Goal: Information Seeking & Learning: Learn about a topic

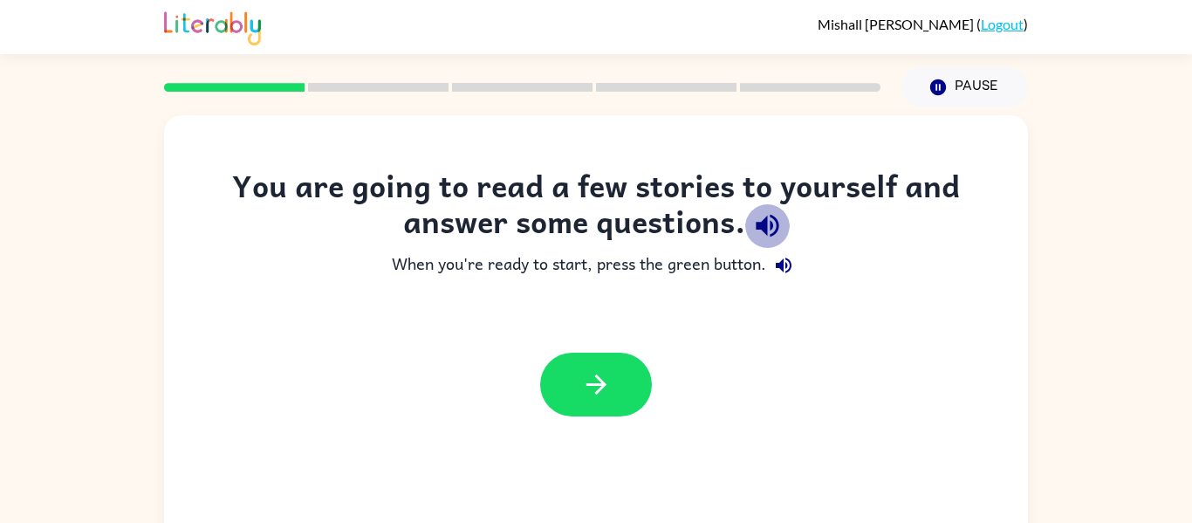
click at [769, 218] on icon "button" at bounding box center [767, 225] width 31 height 31
click at [764, 227] on icon "button" at bounding box center [767, 226] width 23 height 23
click at [761, 217] on icon "button" at bounding box center [767, 225] width 31 height 31
click at [780, 271] on icon "button" at bounding box center [783, 265] width 21 height 21
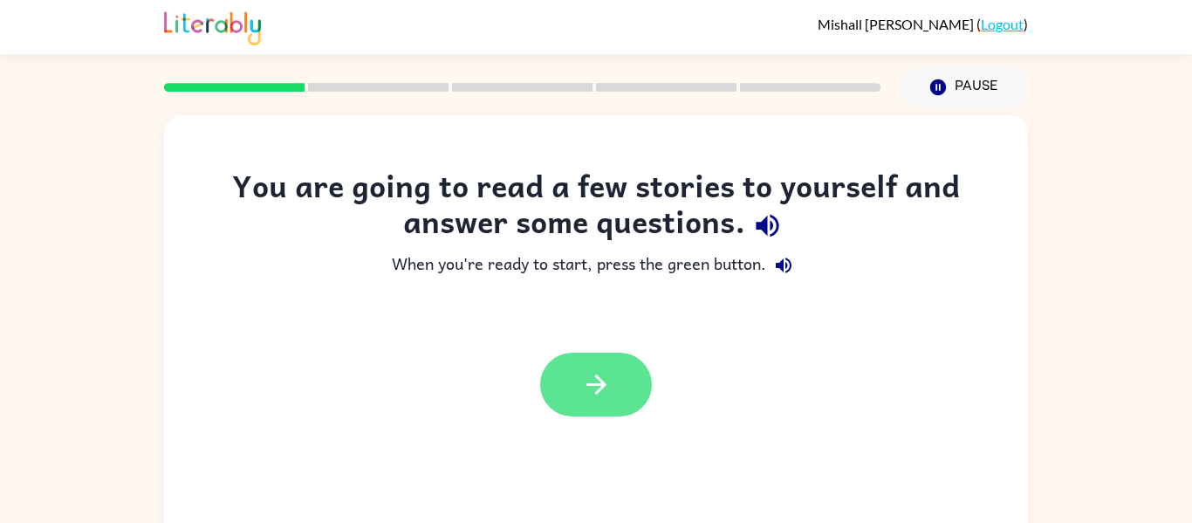
click at [594, 389] on icon "button" at bounding box center [596, 384] width 31 height 31
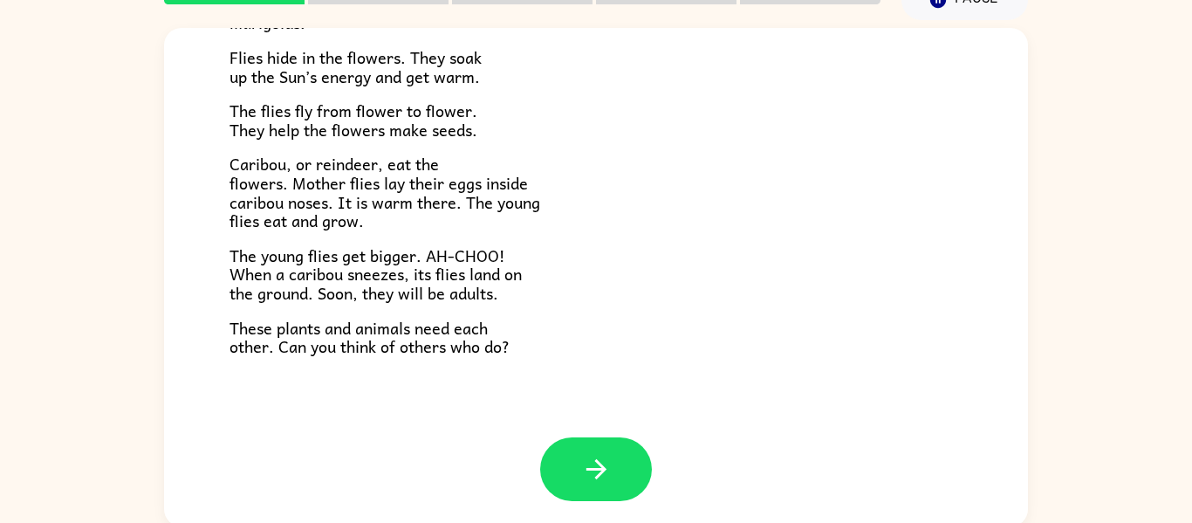
scroll to position [91, 0]
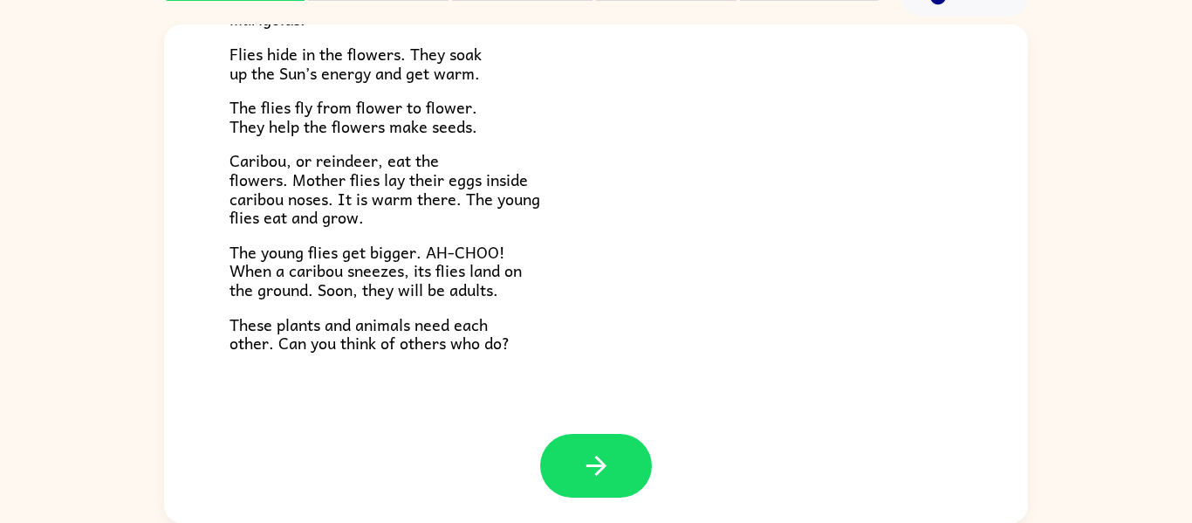
click at [595, 453] on button "button" at bounding box center [596, 466] width 112 height 64
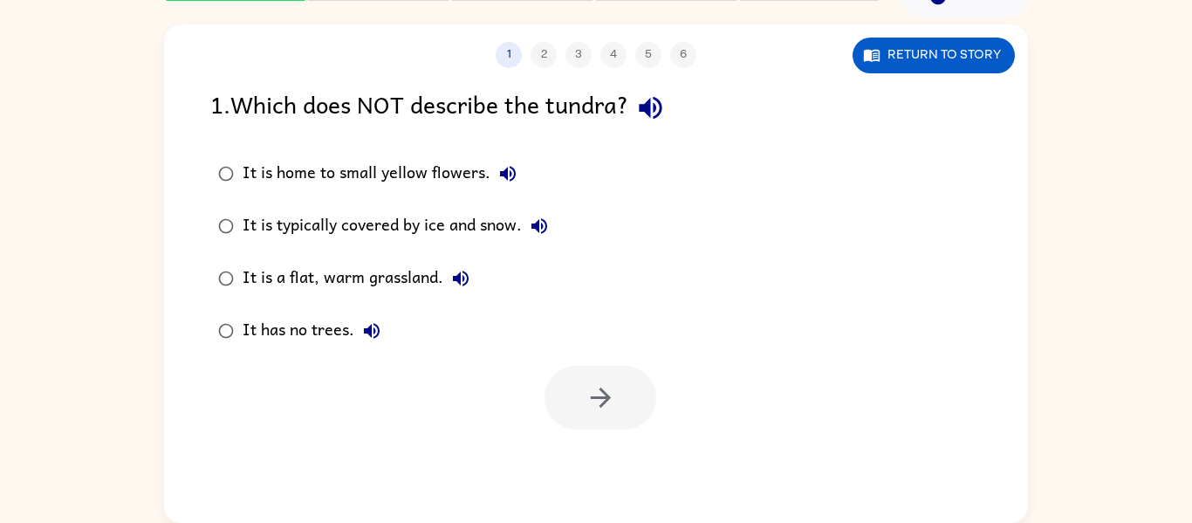
scroll to position [0, 0]
click at [660, 108] on icon "button" at bounding box center [650, 108] width 23 height 23
click at [627, 384] on button "button" at bounding box center [600, 398] width 112 height 64
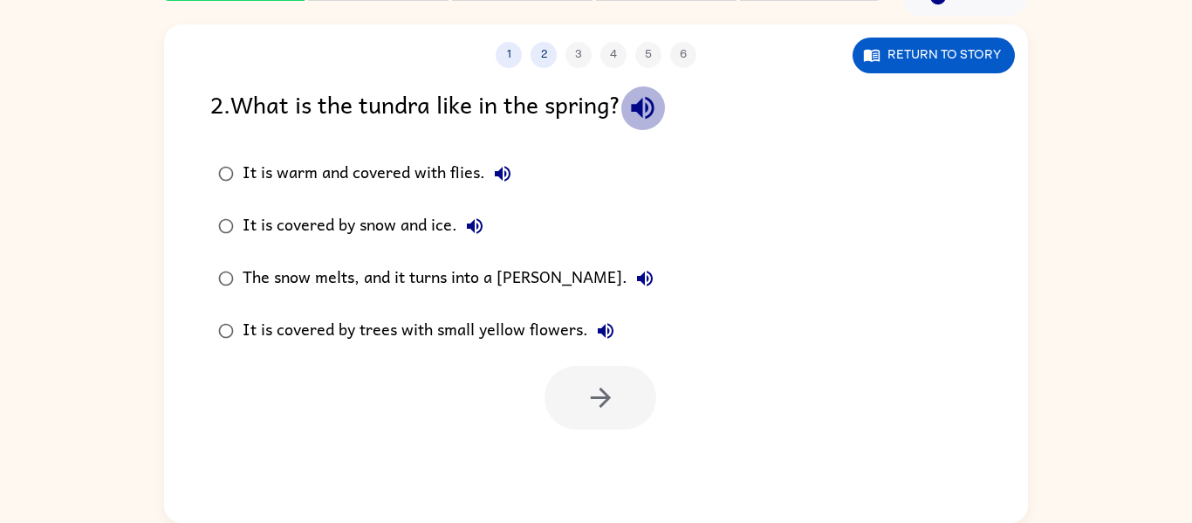
click at [650, 108] on icon "button" at bounding box center [642, 107] width 31 height 31
click at [599, 330] on icon "button" at bounding box center [606, 331] width 16 height 16
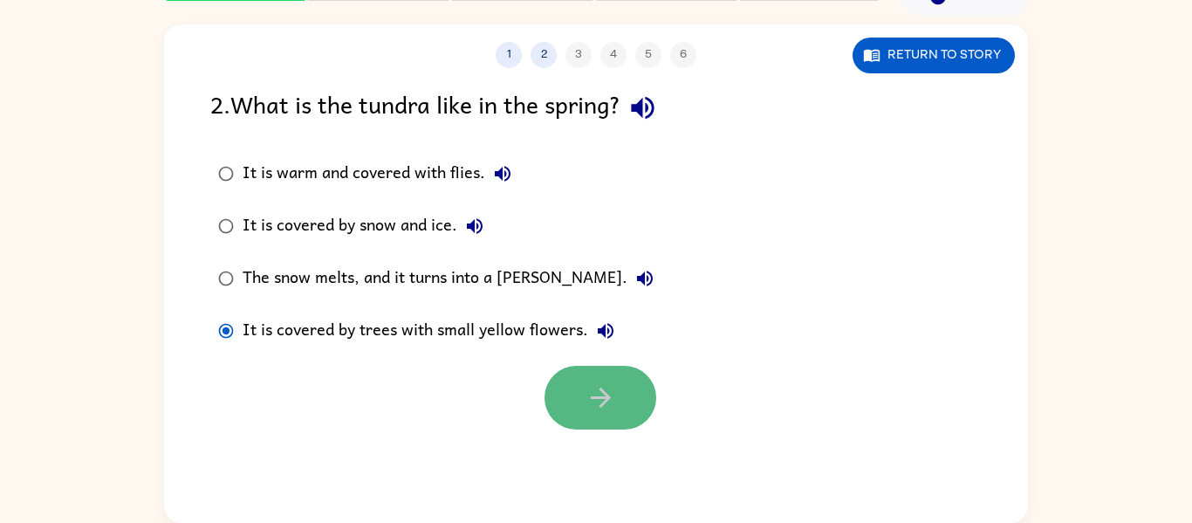
click at [615, 388] on button "button" at bounding box center [600, 398] width 112 height 64
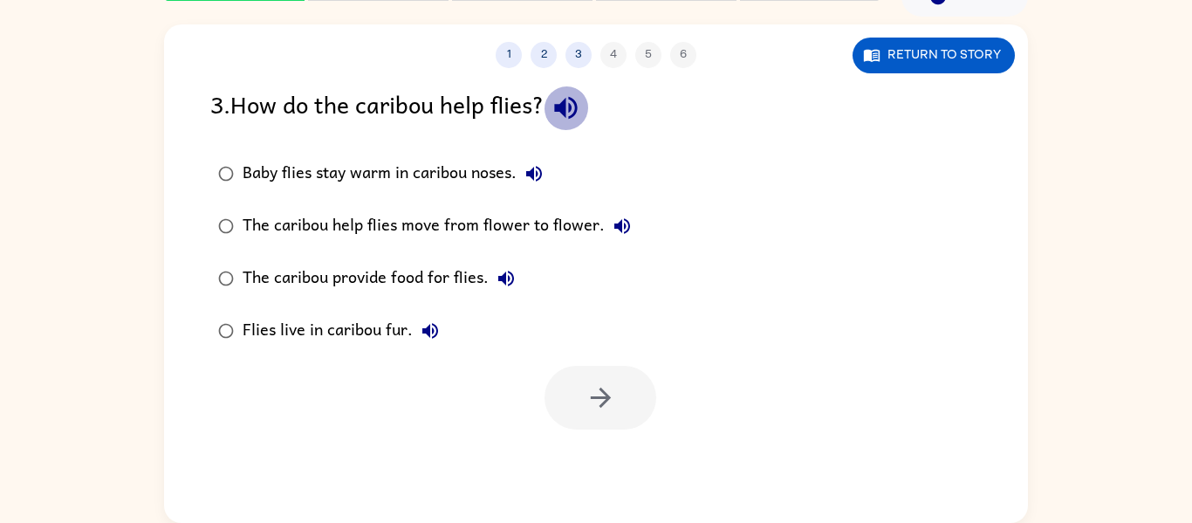
click at [569, 110] on icon "button" at bounding box center [565, 108] width 23 height 23
click at [538, 168] on icon "button" at bounding box center [534, 173] width 21 height 21
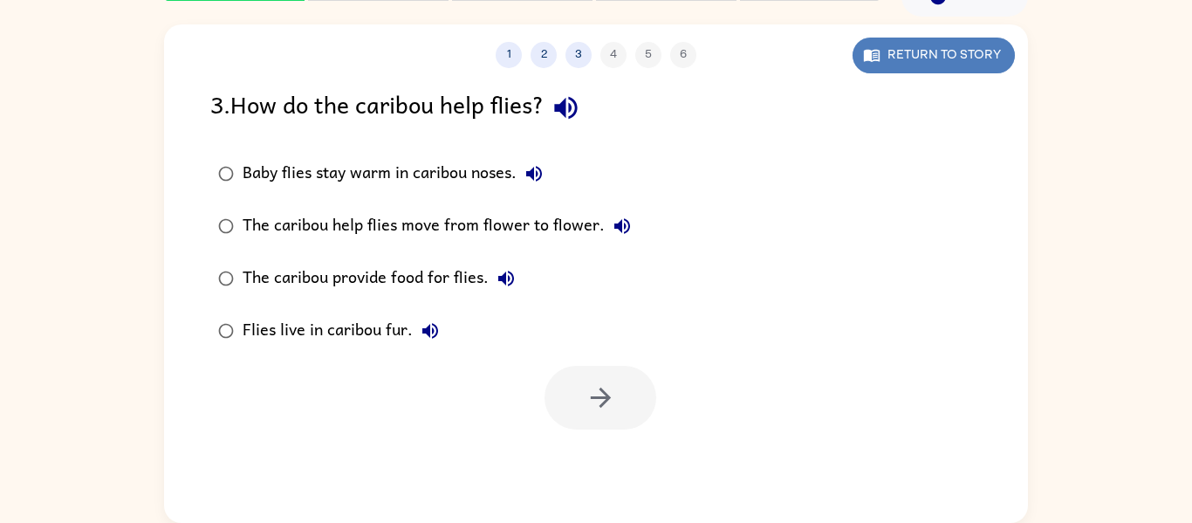
click at [899, 51] on button "Return to story" at bounding box center [934, 56] width 162 height 36
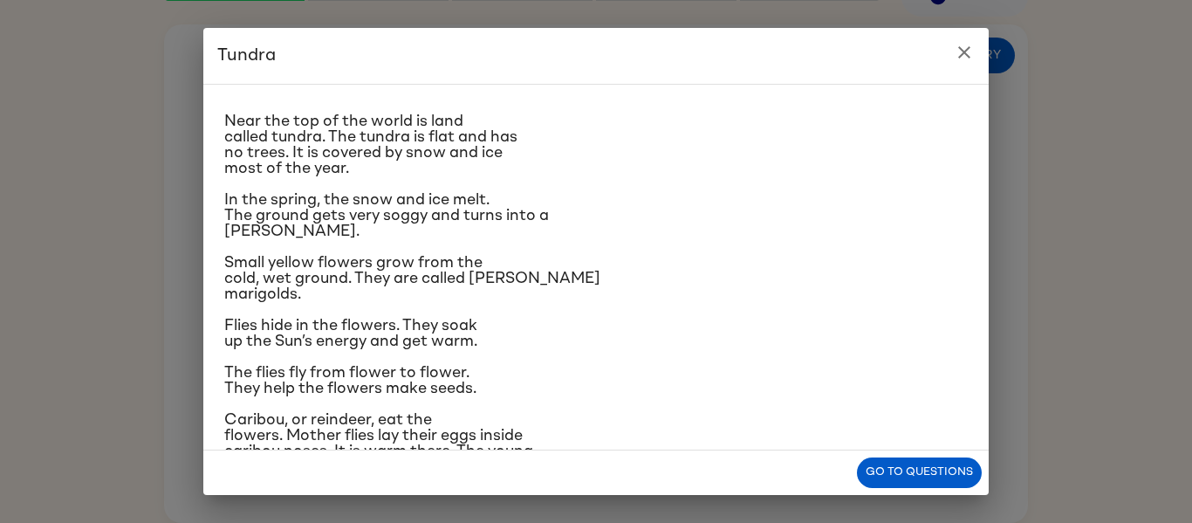
scroll to position [49, 0]
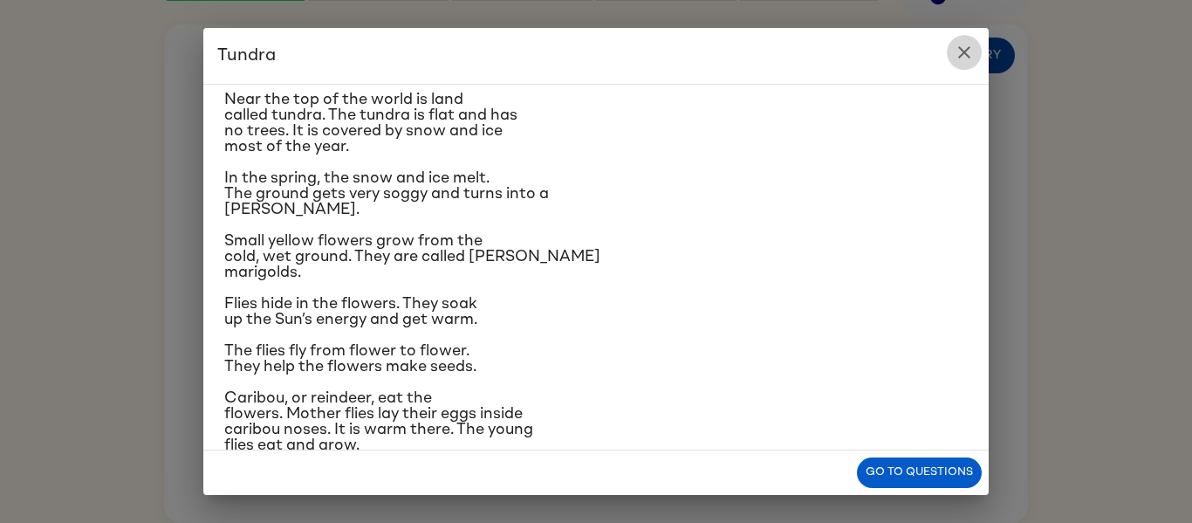
click at [962, 55] on icon "close" at bounding box center [964, 52] width 21 height 21
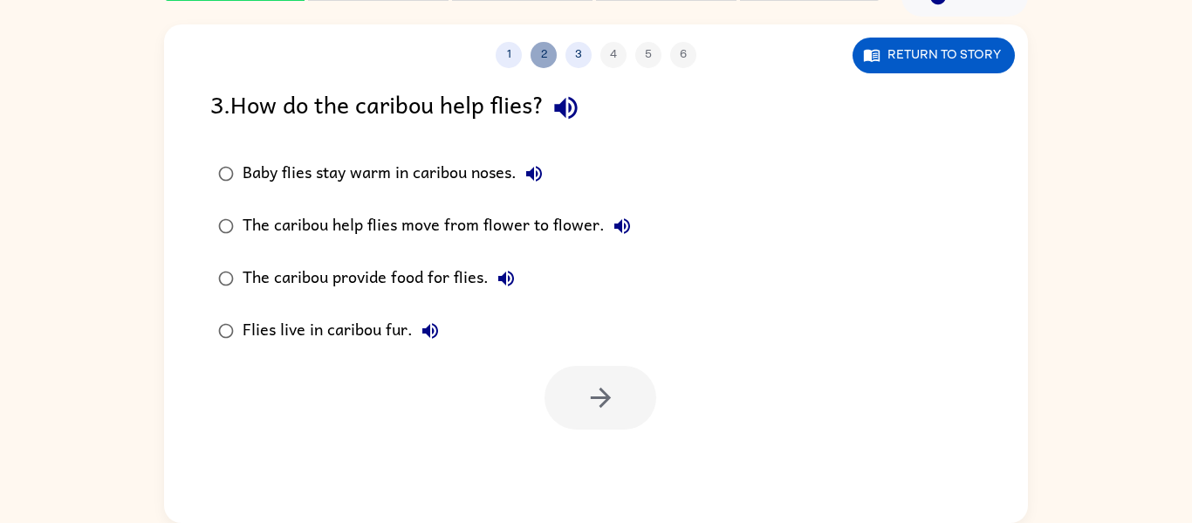
click at [540, 51] on button "2" at bounding box center [544, 55] width 26 height 26
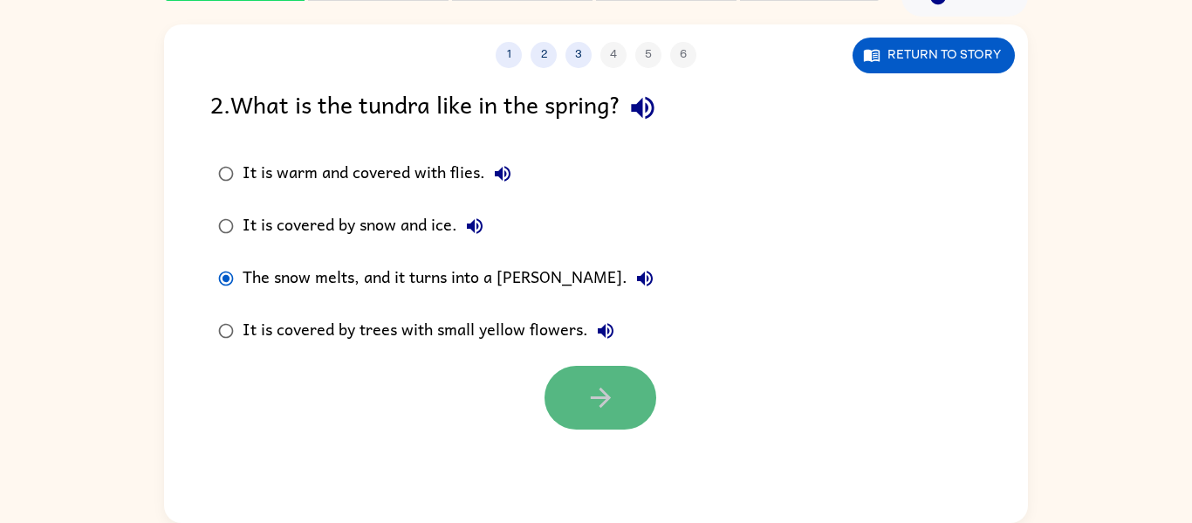
click at [606, 394] on icon "button" at bounding box center [600, 397] width 20 height 20
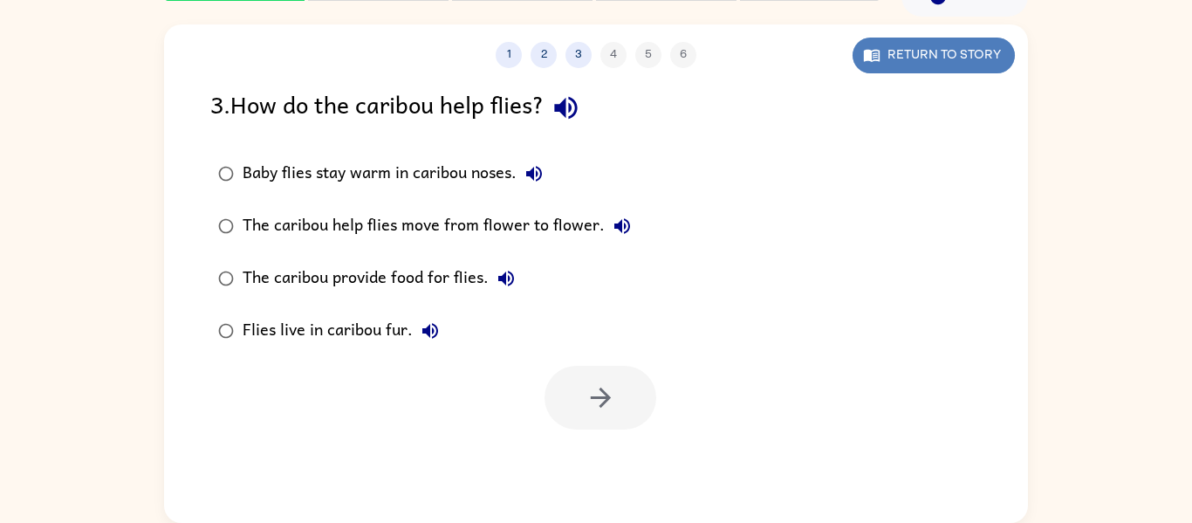
click at [937, 53] on button "Return to story" at bounding box center [934, 56] width 162 height 36
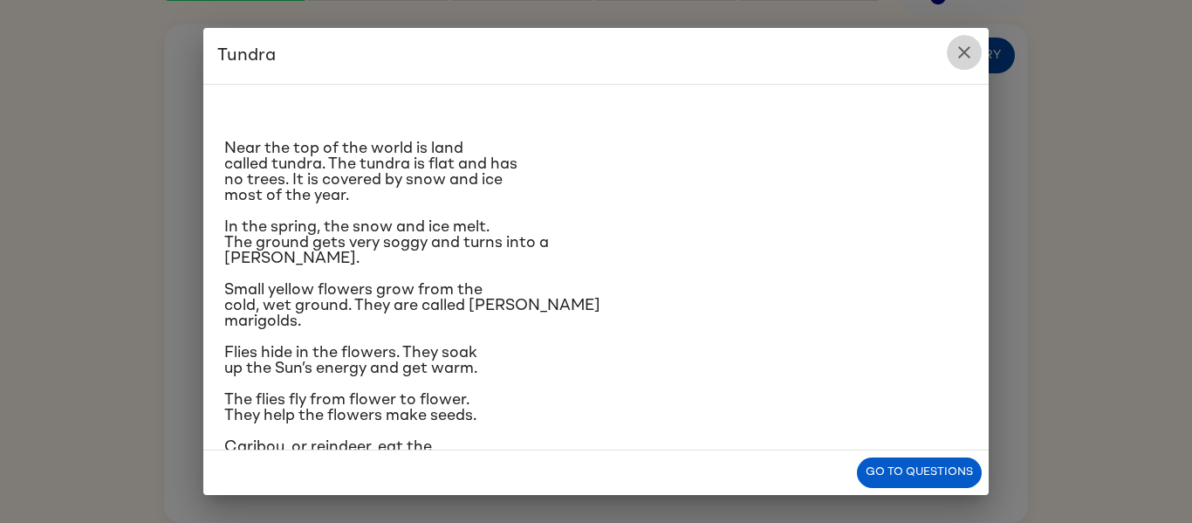
click at [963, 53] on icon "close" at bounding box center [964, 52] width 21 height 21
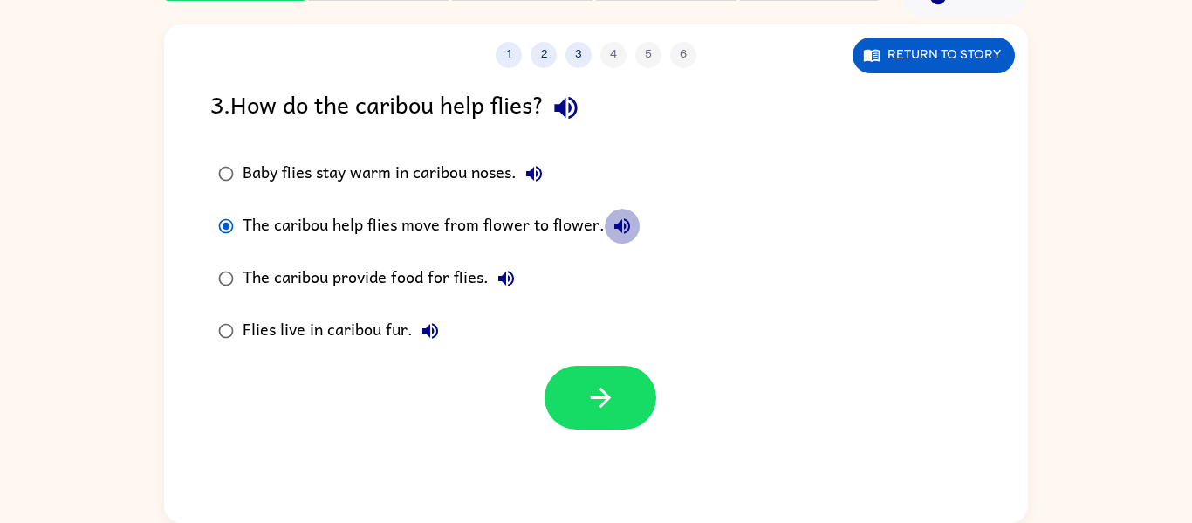
click at [626, 223] on icon "button" at bounding box center [622, 226] width 21 height 21
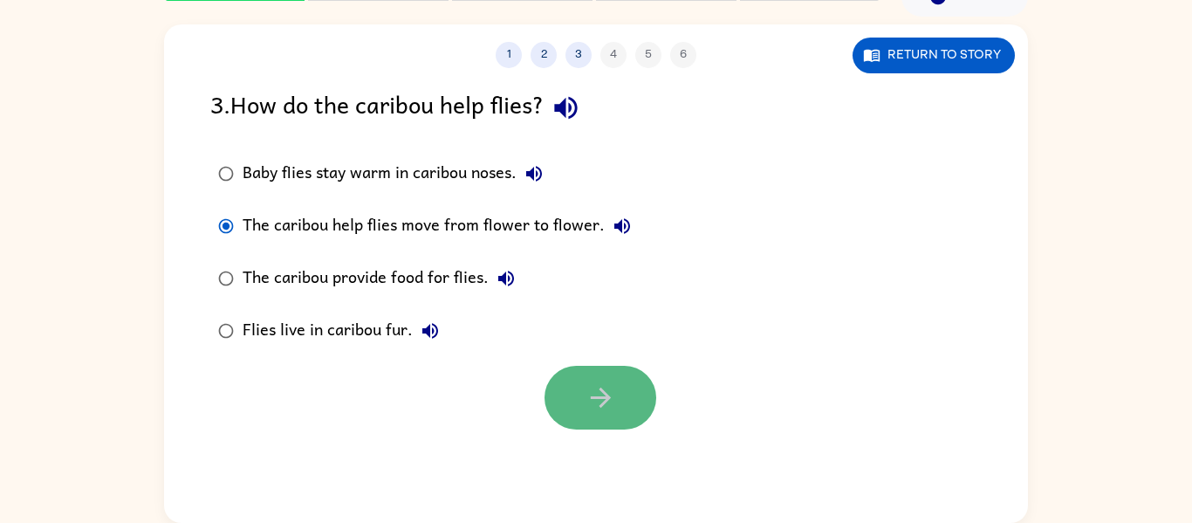
click at [586, 394] on icon "button" at bounding box center [601, 397] width 31 height 31
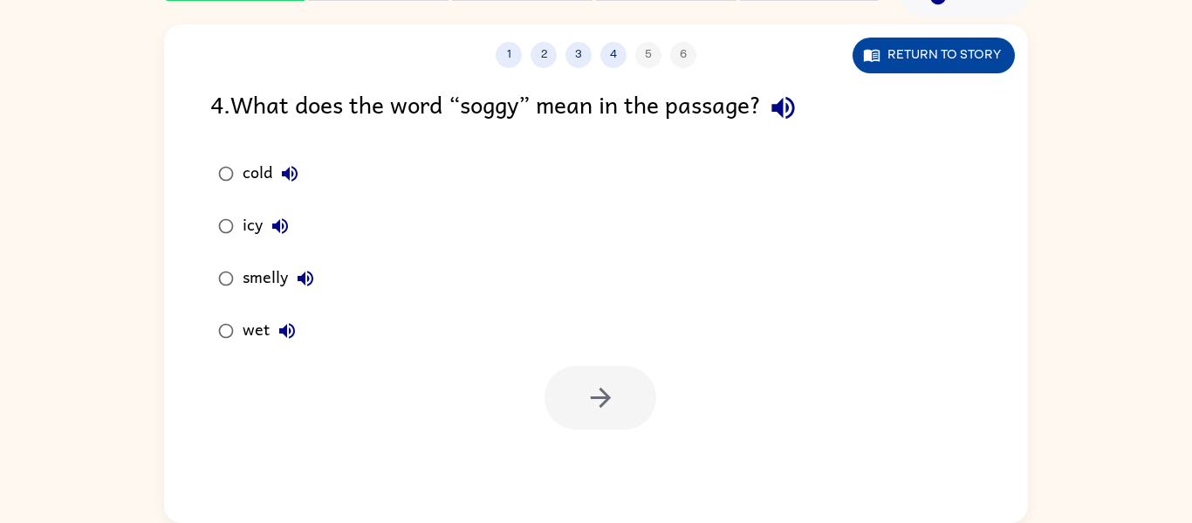
click at [886, 71] on button "Return to story" at bounding box center [934, 56] width 162 height 36
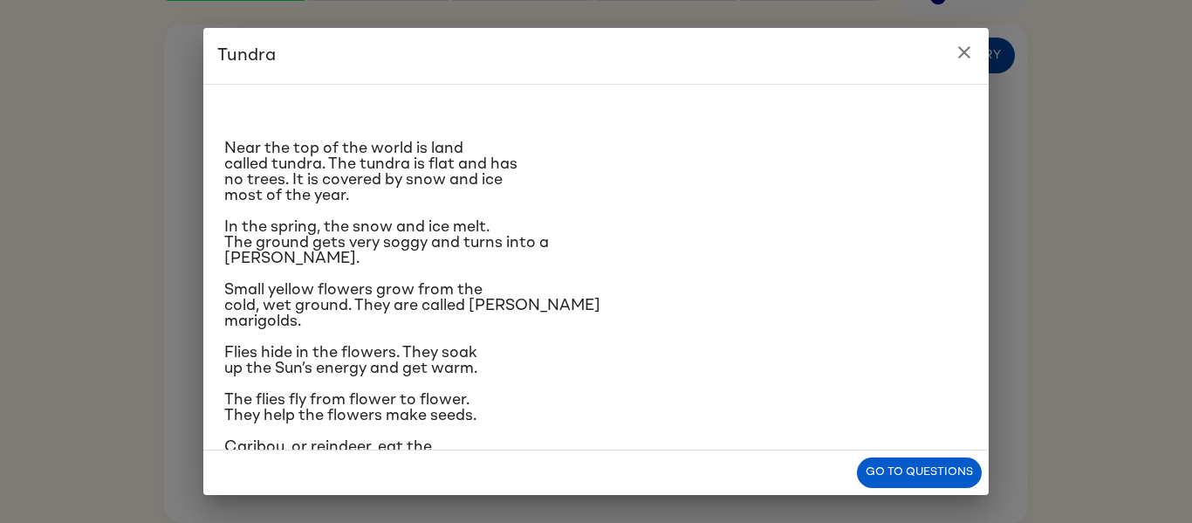
click at [971, 45] on icon "close" at bounding box center [964, 52] width 21 height 21
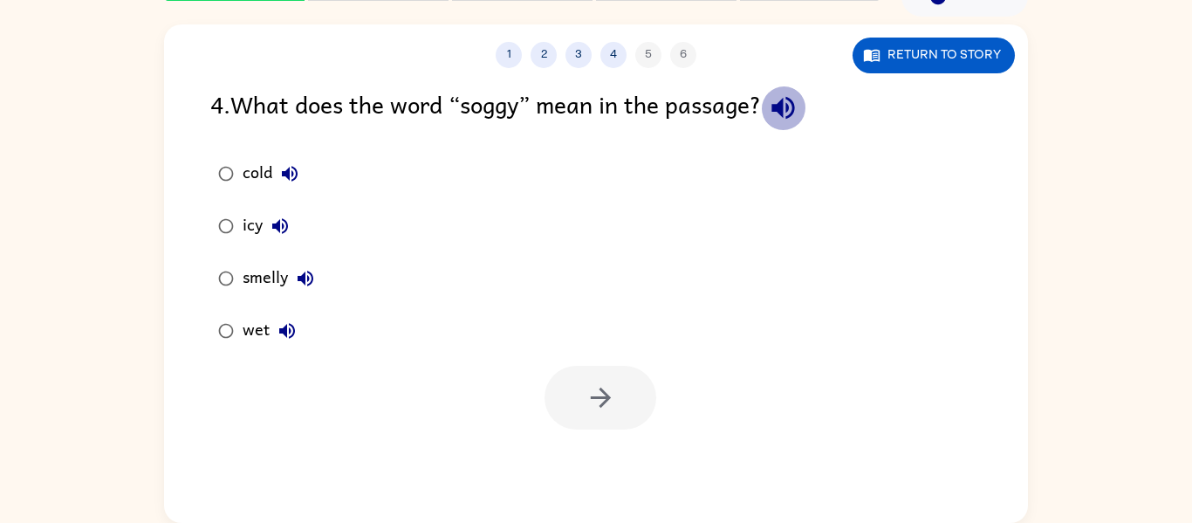
drag, startPoint x: 790, startPoint y: 110, endPoint x: 775, endPoint y: 121, distance: 18.7
click at [789, 113] on icon "button" at bounding box center [782, 108] width 23 height 23
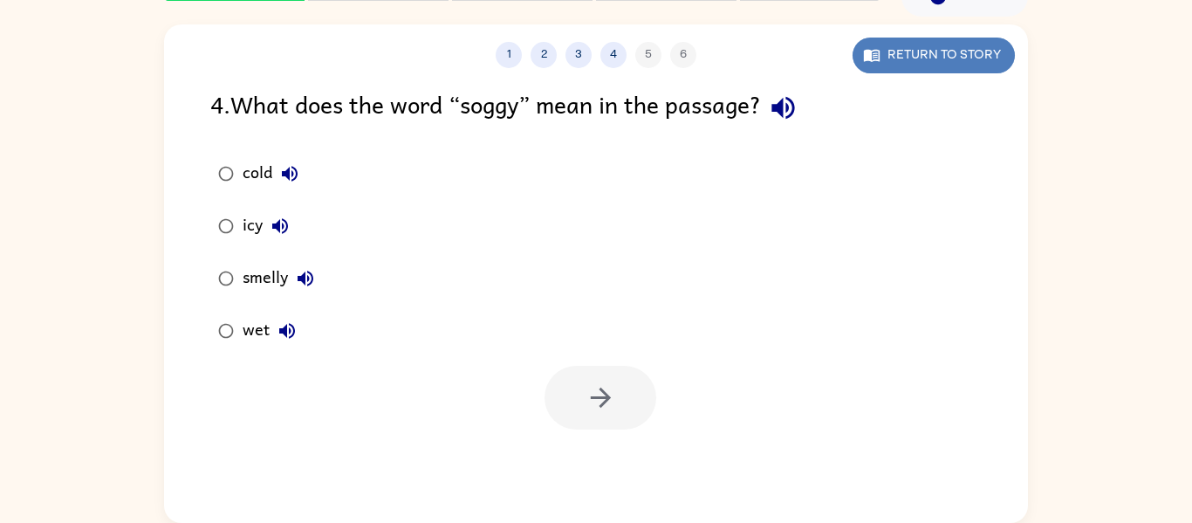
click at [958, 58] on button "Return to story" at bounding box center [934, 56] width 162 height 36
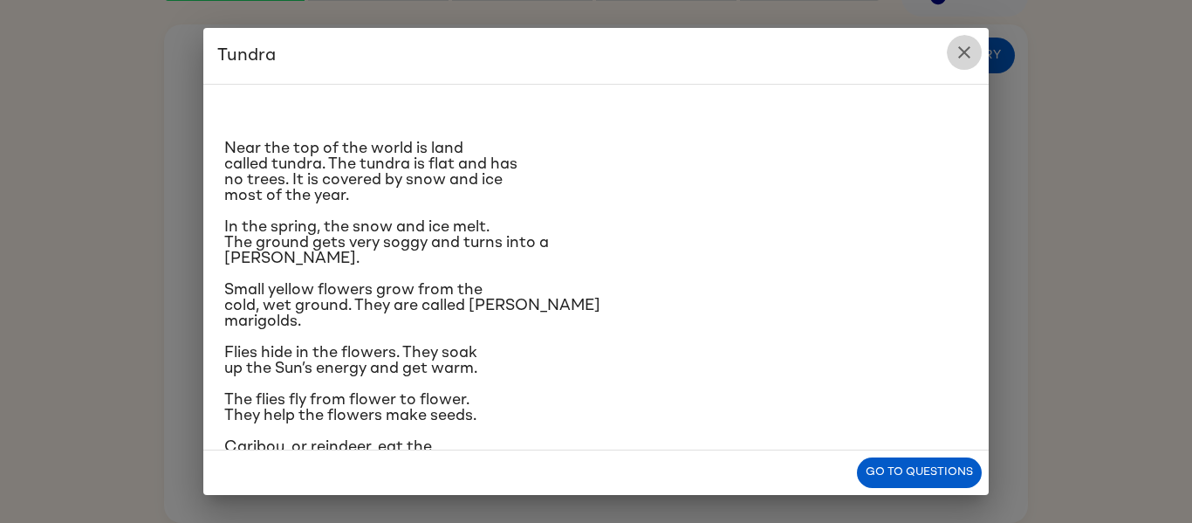
click at [961, 49] on icon "close" at bounding box center [964, 52] width 12 height 12
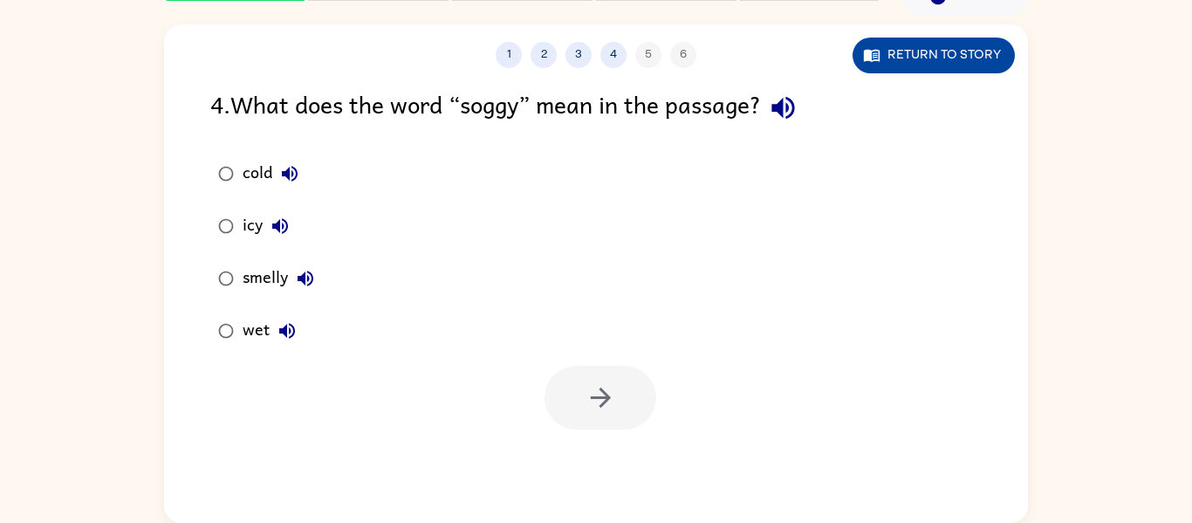
click at [970, 53] on button "Return to story" at bounding box center [934, 56] width 162 height 36
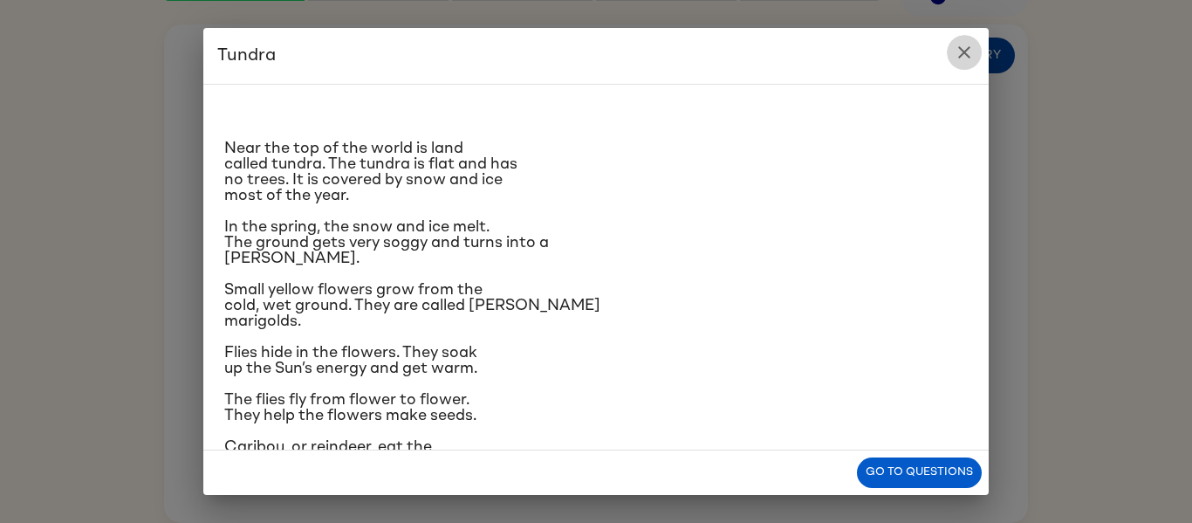
click at [971, 53] on icon "close" at bounding box center [964, 52] width 21 height 21
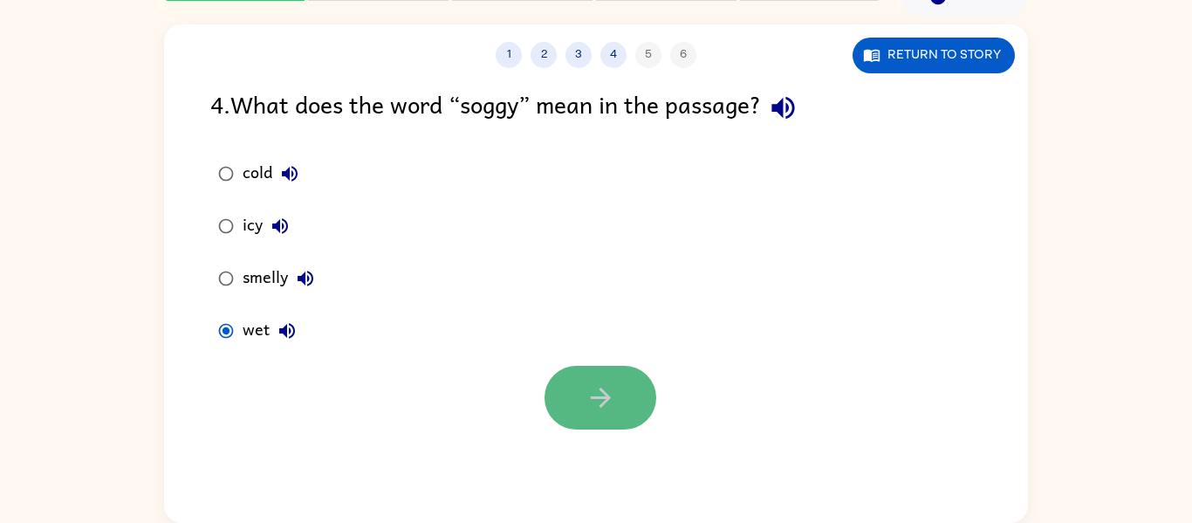
click at [561, 397] on button "button" at bounding box center [600, 398] width 112 height 64
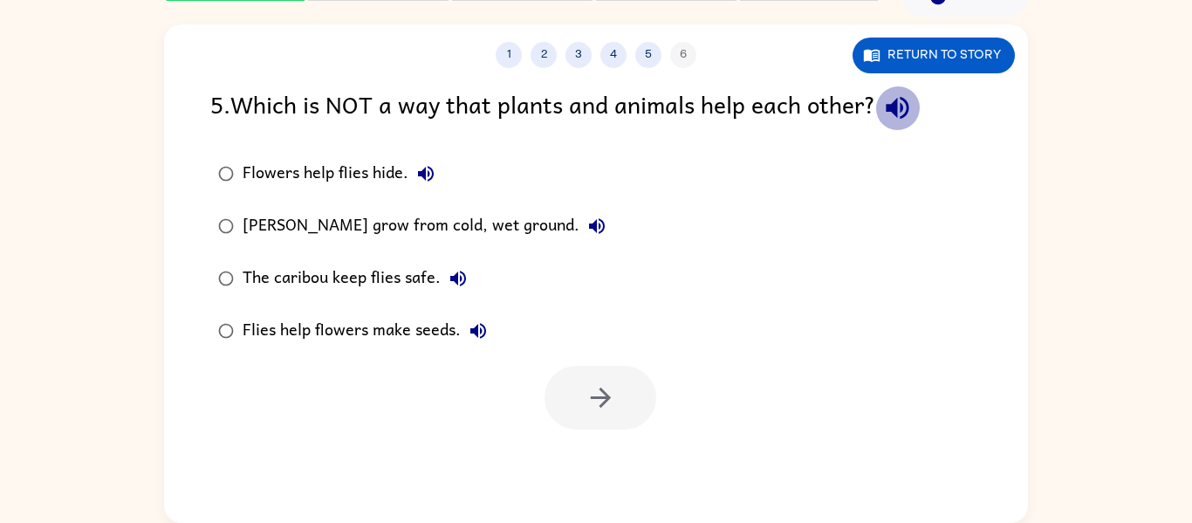
click at [896, 104] on icon "button" at bounding box center [897, 108] width 23 height 23
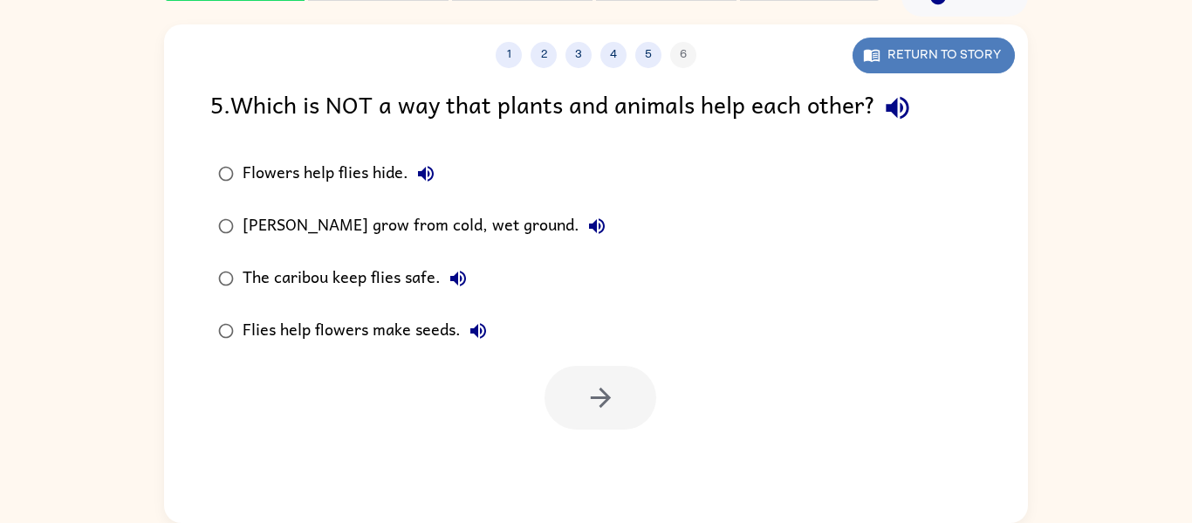
click at [887, 56] on button "Return to story" at bounding box center [934, 56] width 162 height 36
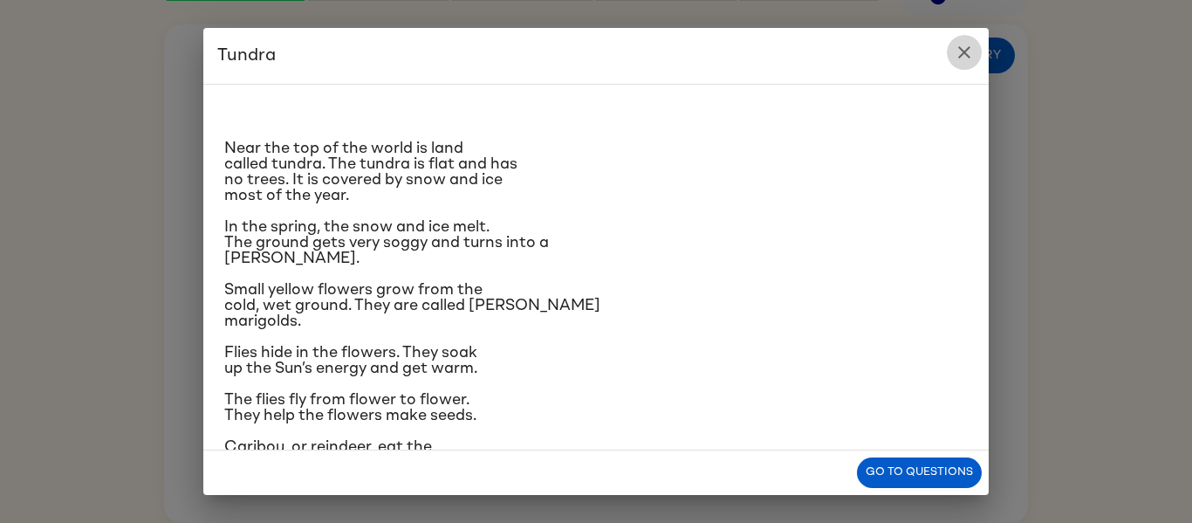
click at [966, 51] on icon "close" at bounding box center [964, 52] width 21 height 21
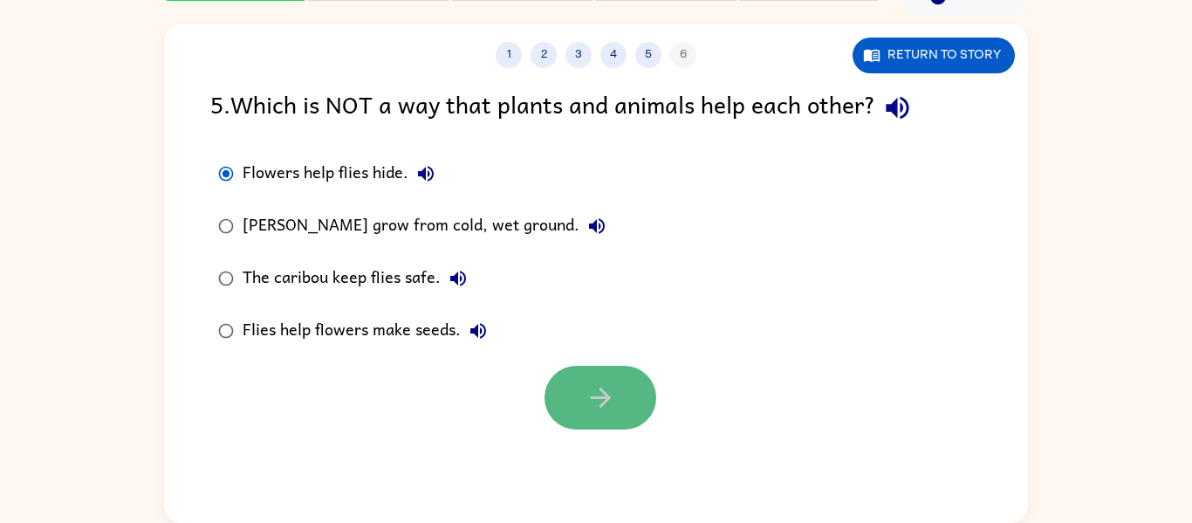
click at [627, 399] on button "button" at bounding box center [600, 398] width 112 height 64
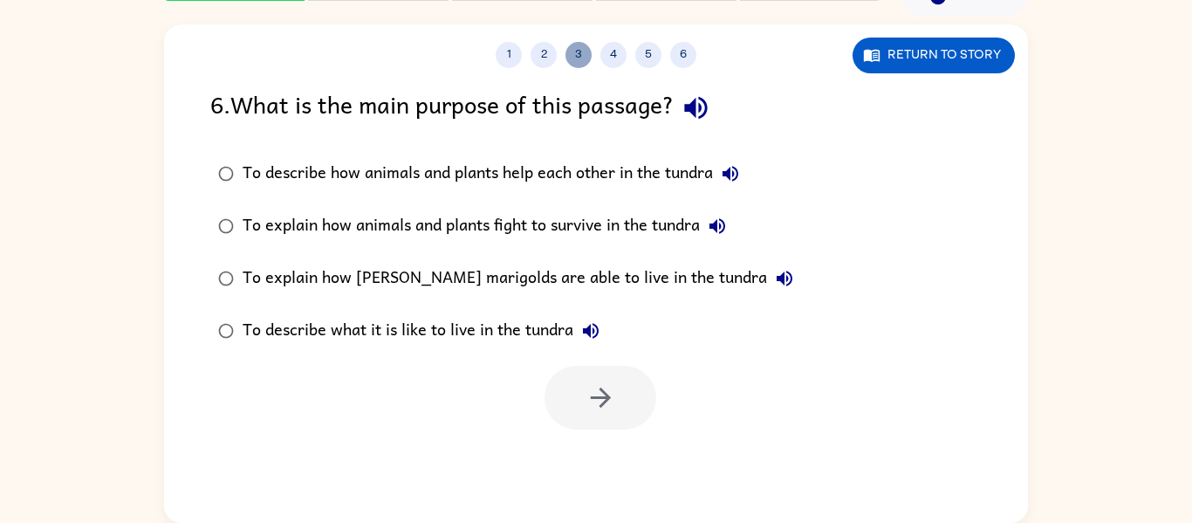
click at [570, 54] on button "3" at bounding box center [578, 55] width 26 height 26
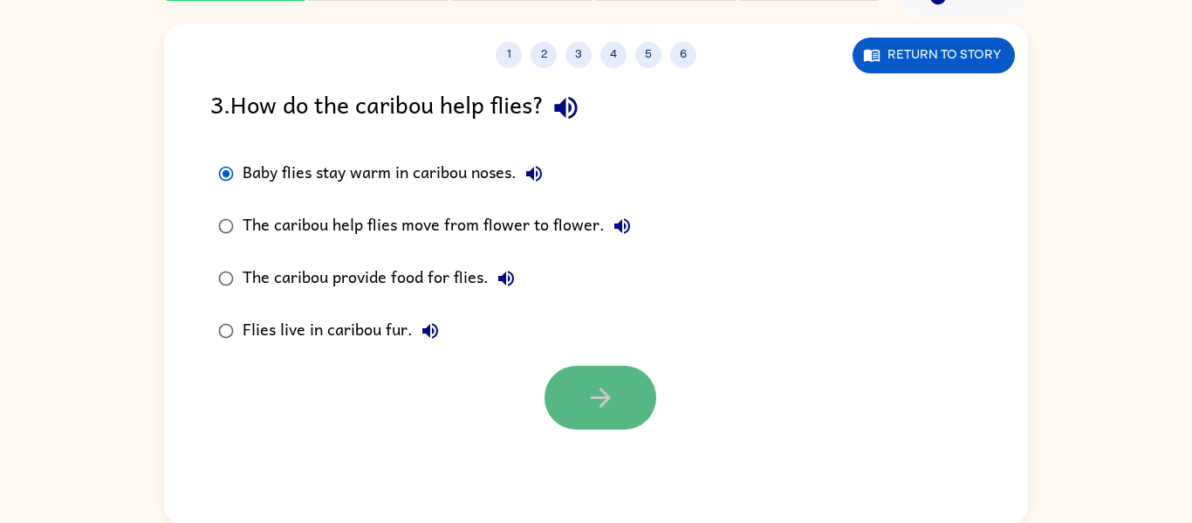
click at [601, 403] on icon "button" at bounding box center [600, 397] width 20 height 20
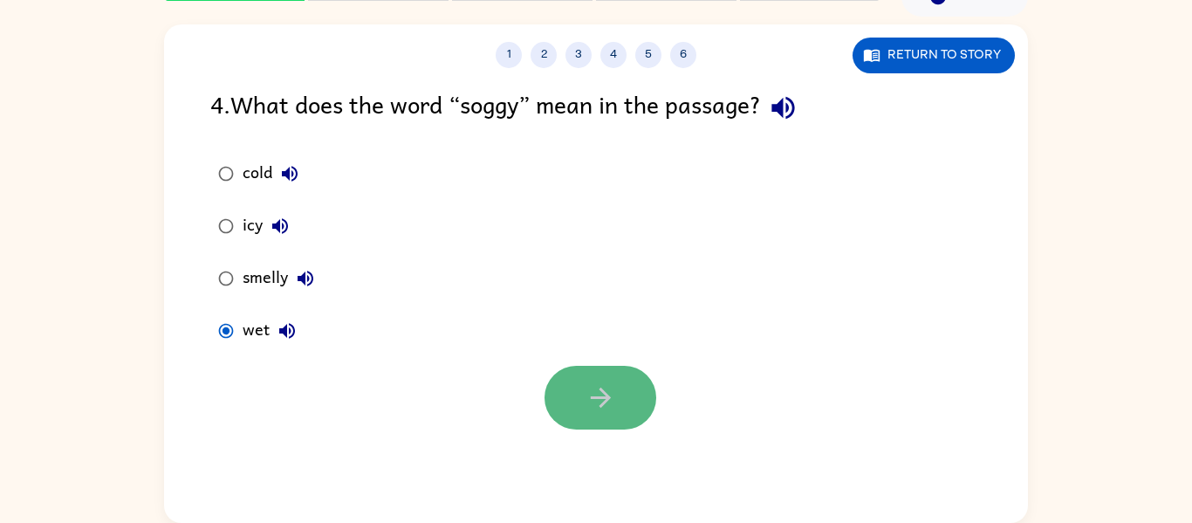
click at [599, 382] on icon "button" at bounding box center [601, 397] width 31 height 31
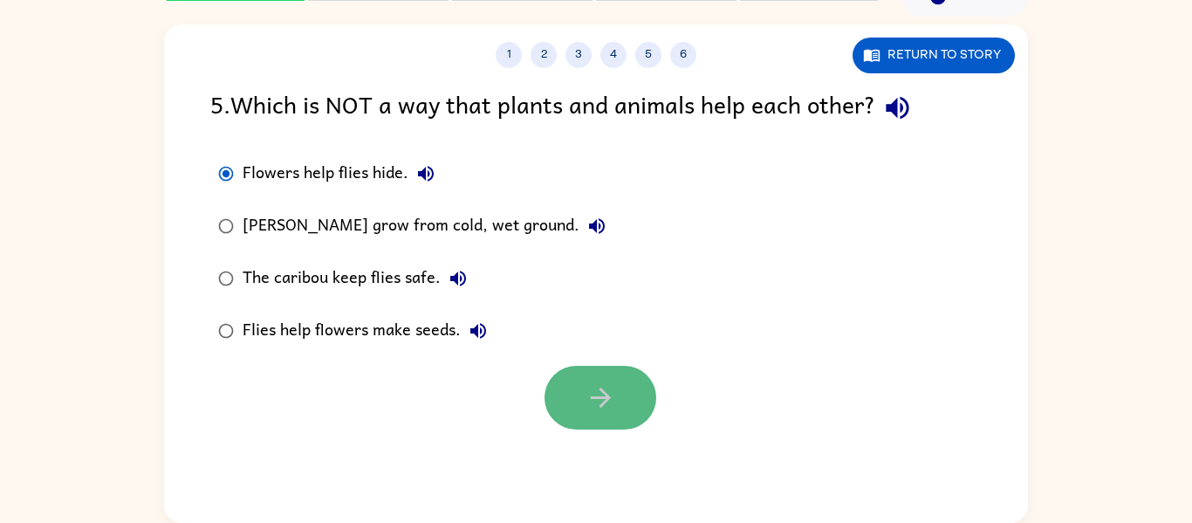
click at [591, 373] on button "button" at bounding box center [600, 398] width 112 height 64
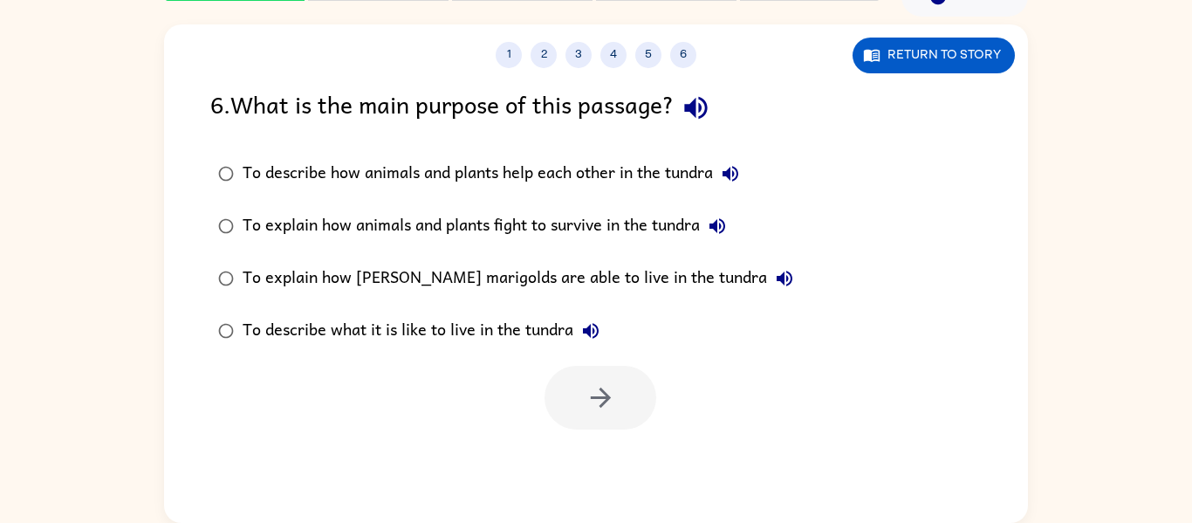
click at [697, 109] on icon "button" at bounding box center [695, 108] width 23 height 23
click at [583, 322] on icon "button" at bounding box center [590, 330] width 21 height 21
click at [621, 401] on button "button" at bounding box center [600, 398] width 112 height 64
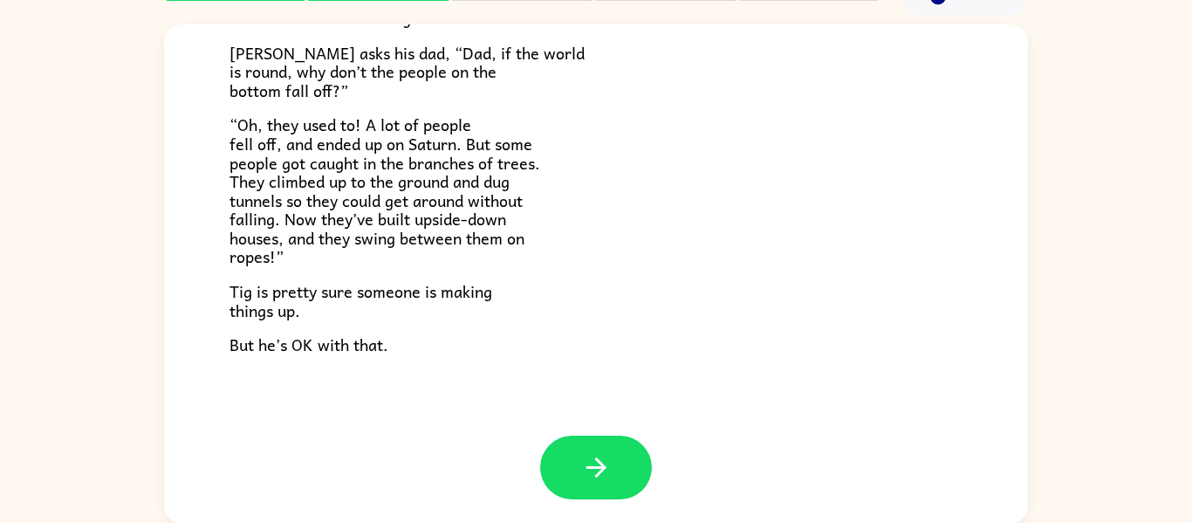
scroll to position [507, 0]
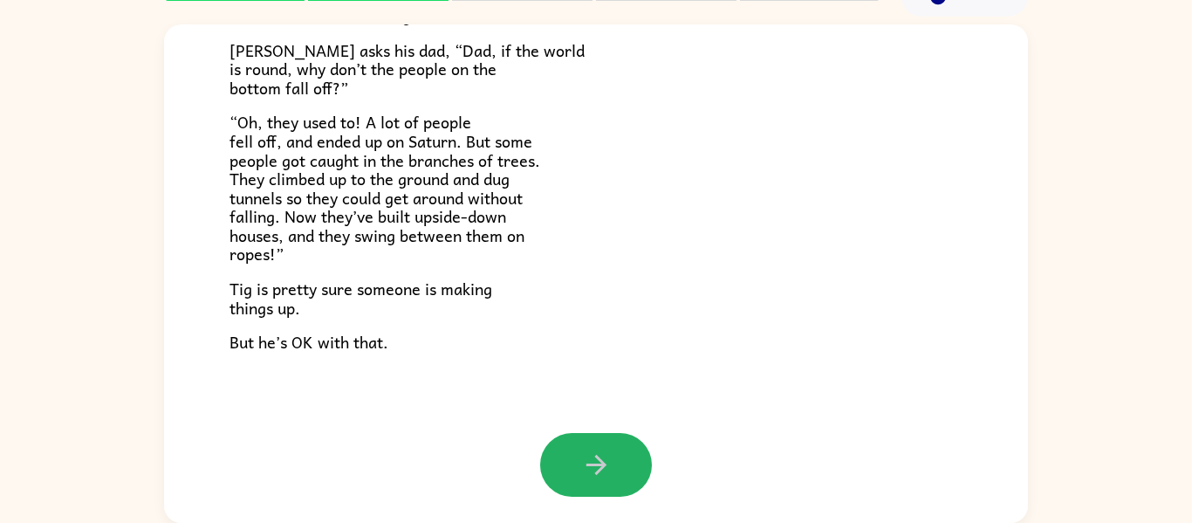
drag, startPoint x: 608, startPoint y: 470, endPoint x: 587, endPoint y: 478, distance: 22.4
click at [604, 473] on icon "button" at bounding box center [596, 464] width 31 height 31
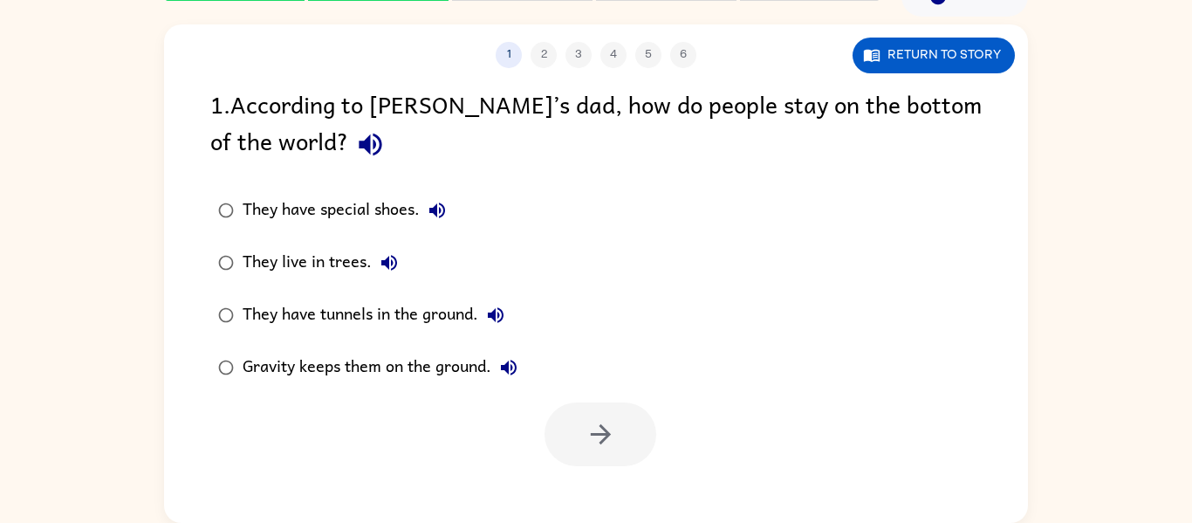
scroll to position [0, 0]
click at [355, 140] on icon "button" at bounding box center [370, 144] width 31 height 31
drag, startPoint x: 565, startPoint y: 441, endPoint x: 565, endPoint y: 427, distance: 14.0
click at [565, 427] on button "button" at bounding box center [600, 434] width 112 height 64
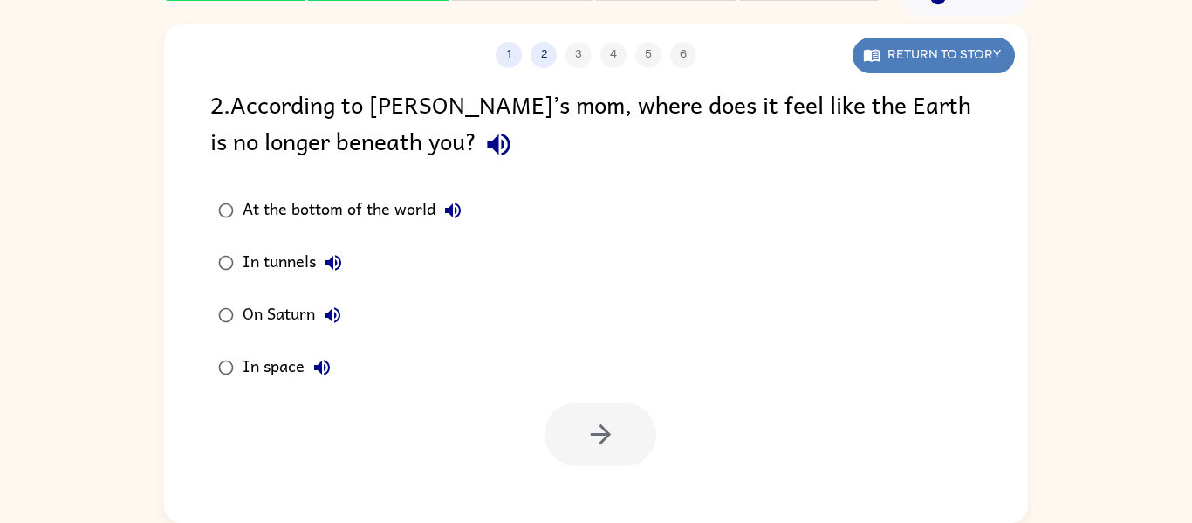
click at [924, 48] on button "Return to story" at bounding box center [934, 56] width 162 height 36
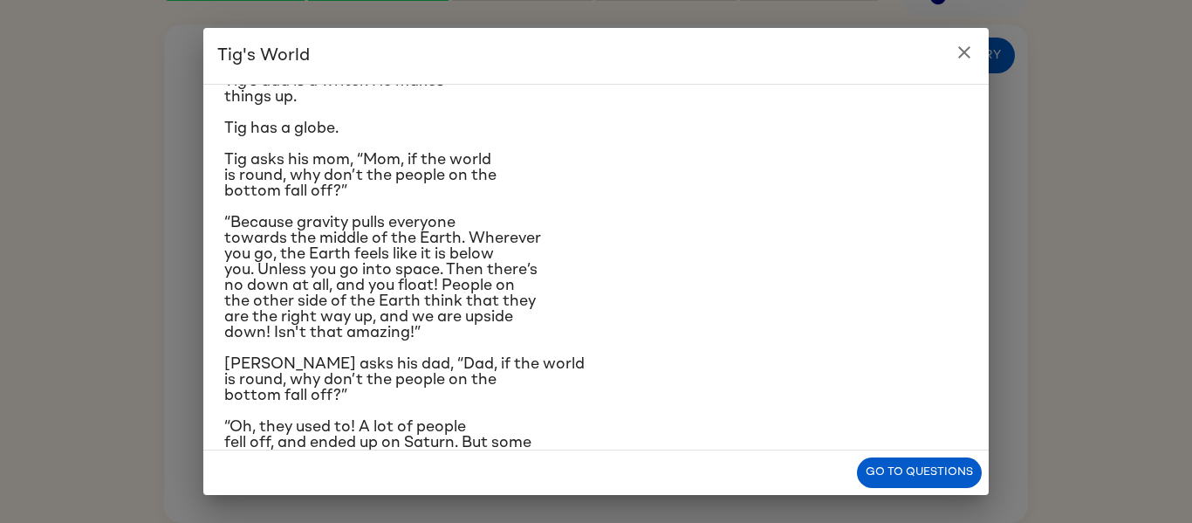
scroll to position [116, 0]
click at [956, 55] on icon "close" at bounding box center [964, 52] width 21 height 21
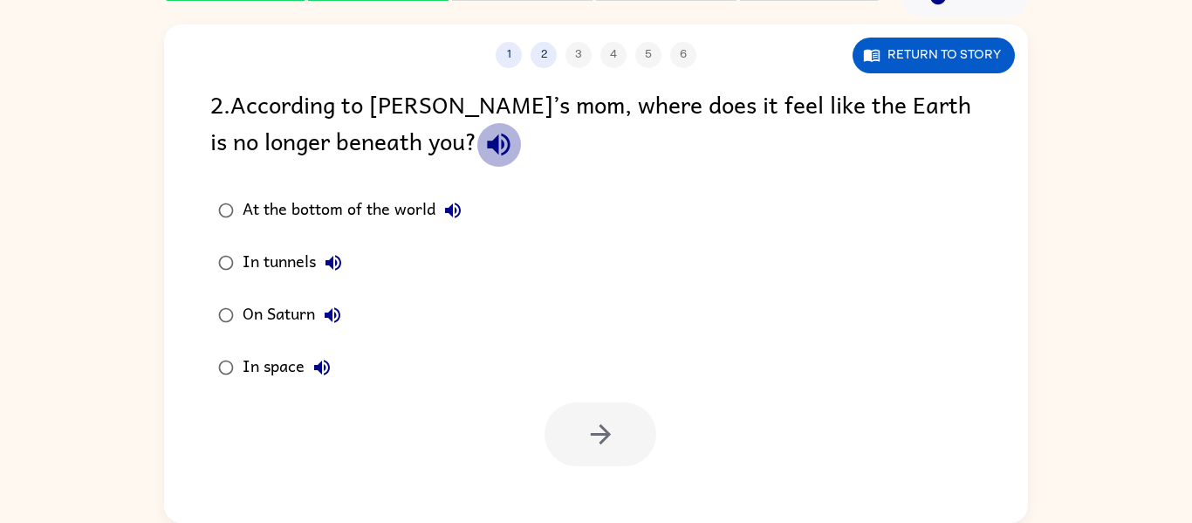
click at [483, 141] on icon "button" at bounding box center [498, 144] width 31 height 31
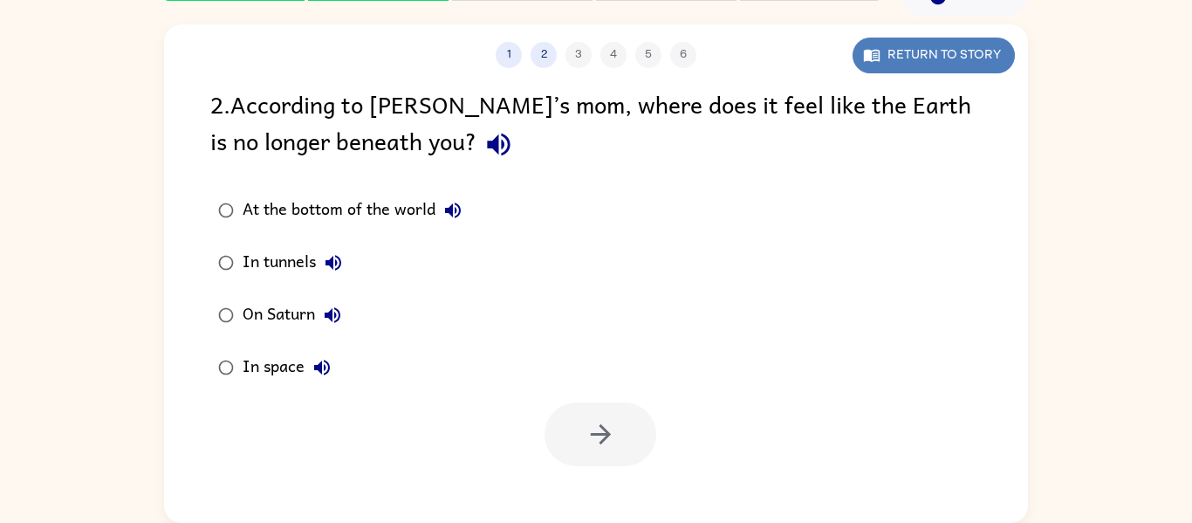
click at [948, 39] on button "Return to story" at bounding box center [934, 56] width 162 height 36
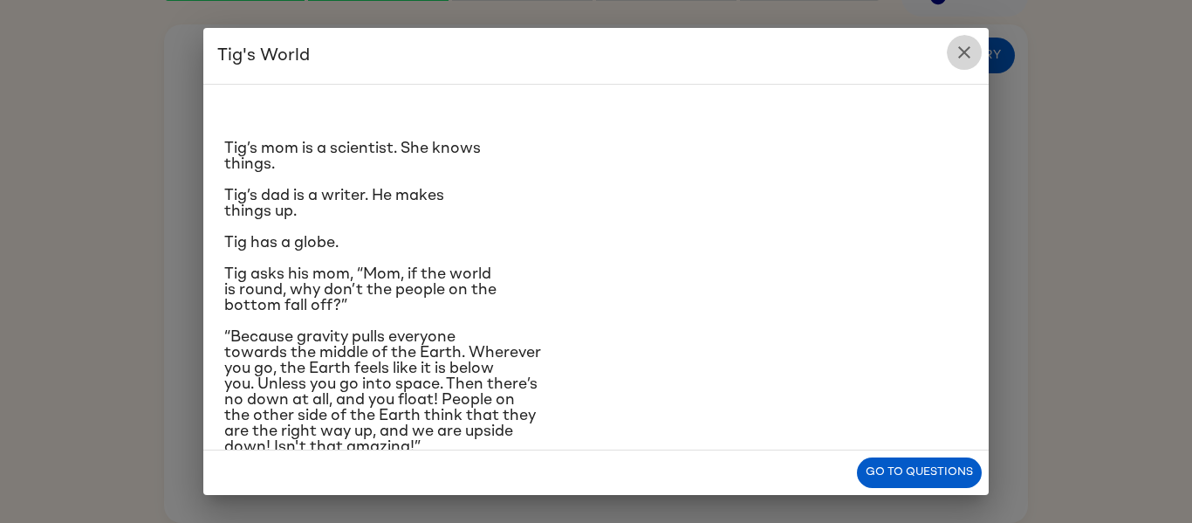
click at [954, 50] on icon "close" at bounding box center [964, 52] width 21 height 21
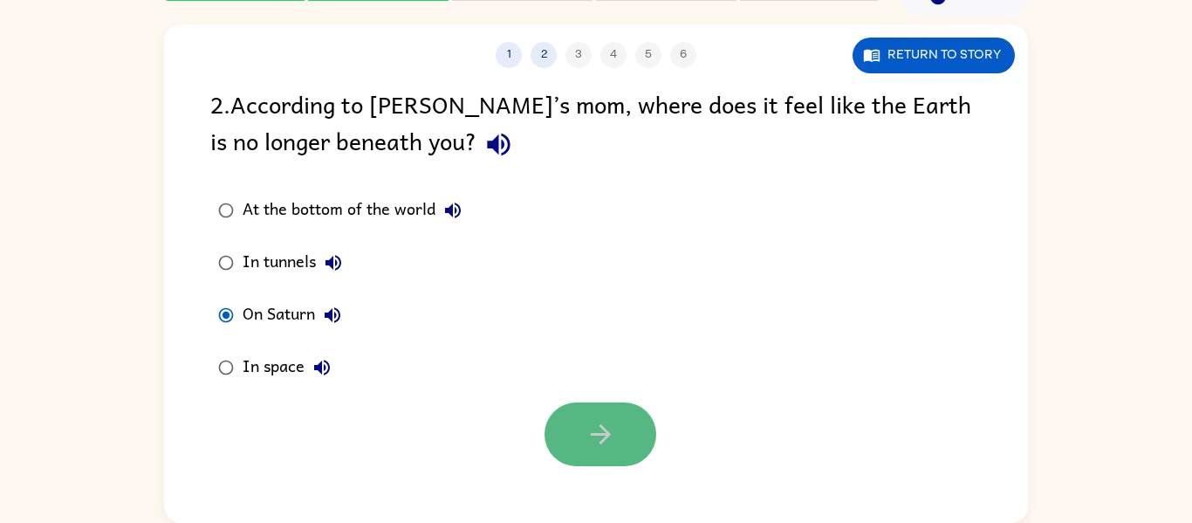
click at [580, 446] on button "button" at bounding box center [600, 434] width 112 height 64
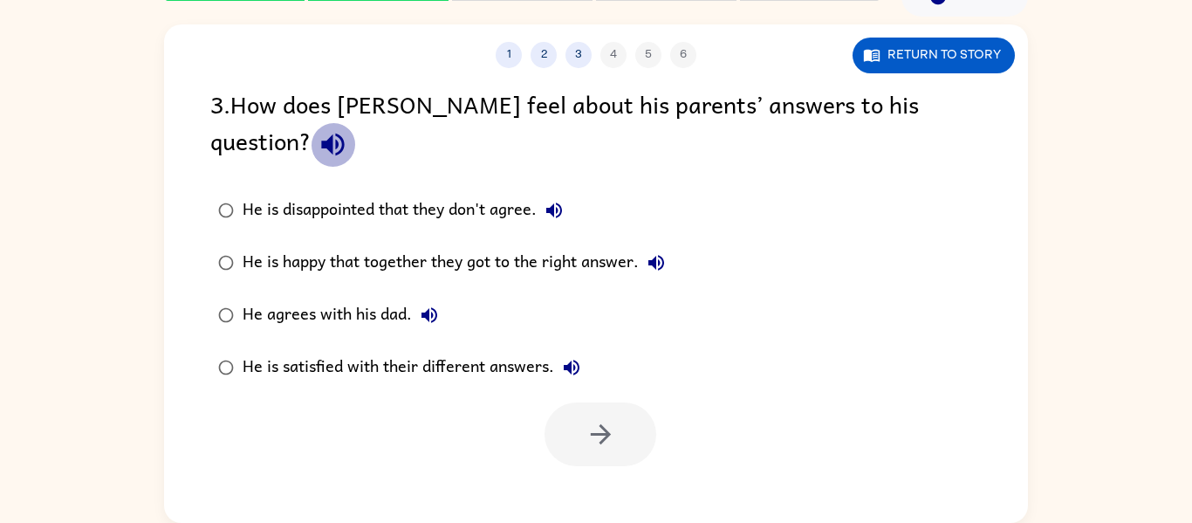
click at [344, 134] on icon "button" at bounding box center [332, 145] width 23 height 23
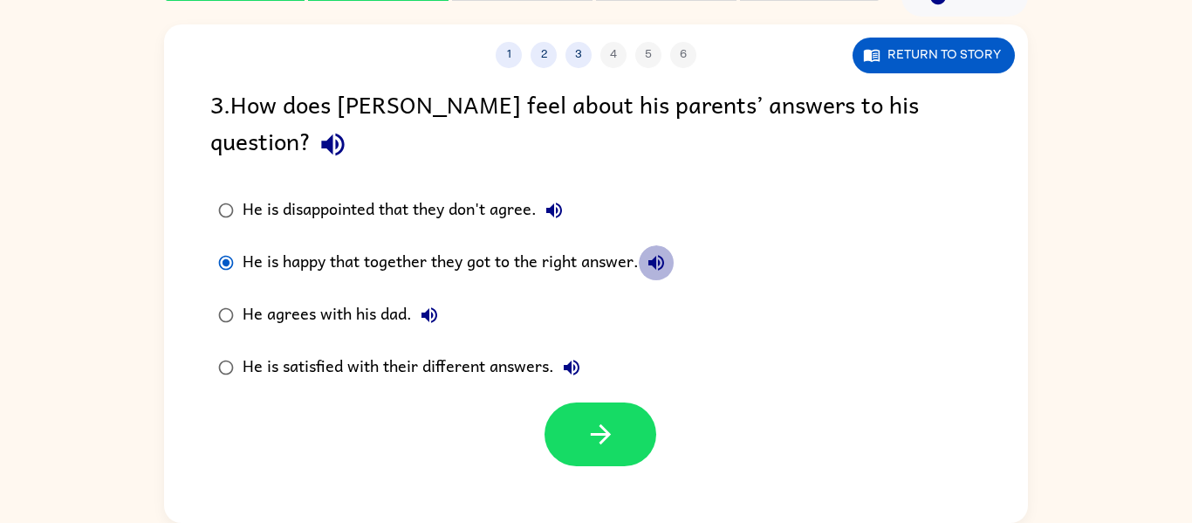
click at [654, 252] on icon "button" at bounding box center [656, 262] width 21 height 21
click at [887, 40] on button "Return to story" at bounding box center [934, 56] width 162 height 36
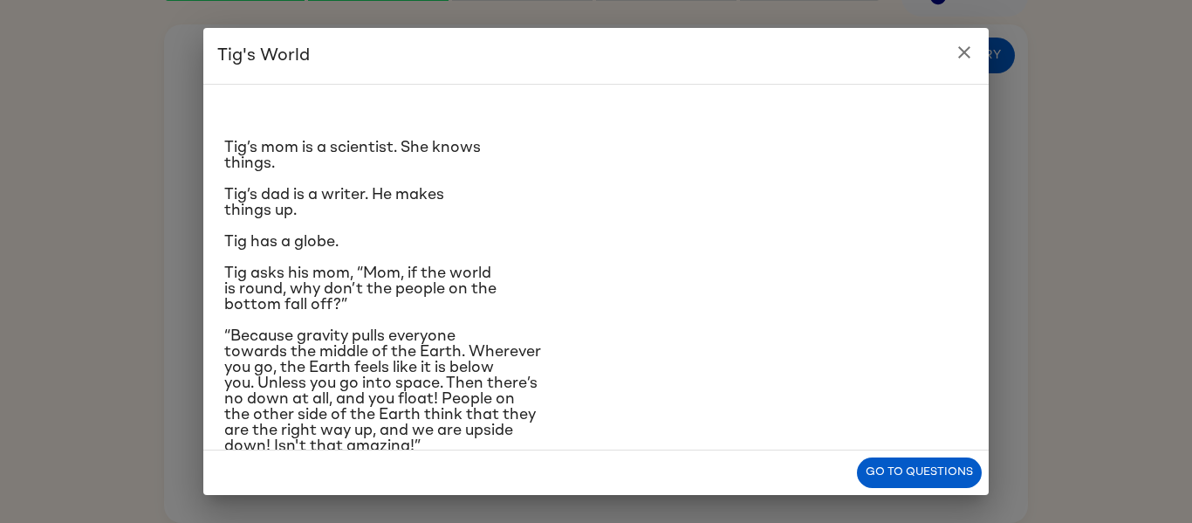
scroll to position [0, 0]
click at [959, 50] on icon "close" at bounding box center [964, 52] width 21 height 21
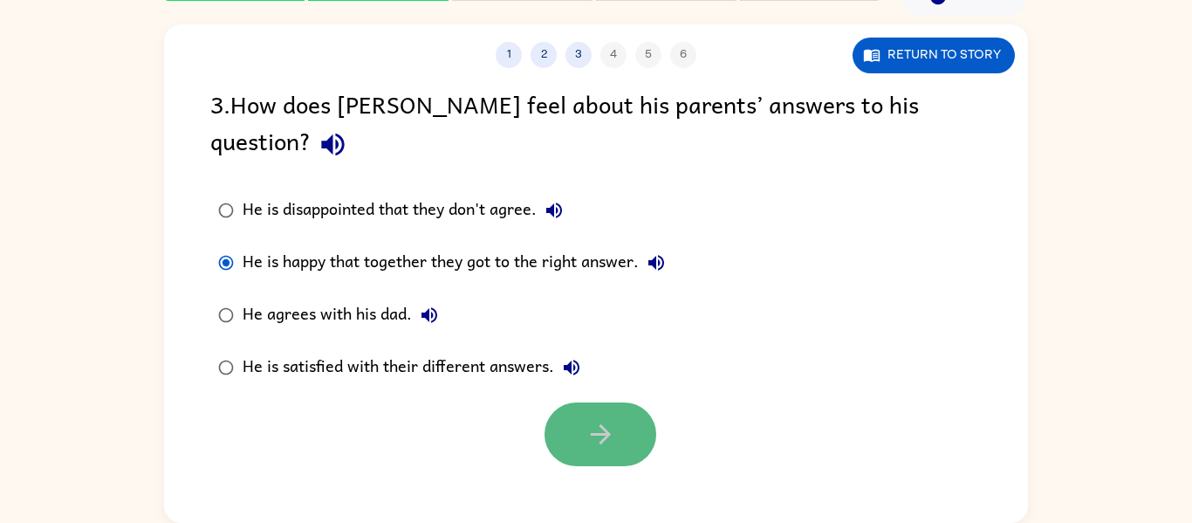
click at [567, 402] on button "button" at bounding box center [600, 434] width 112 height 64
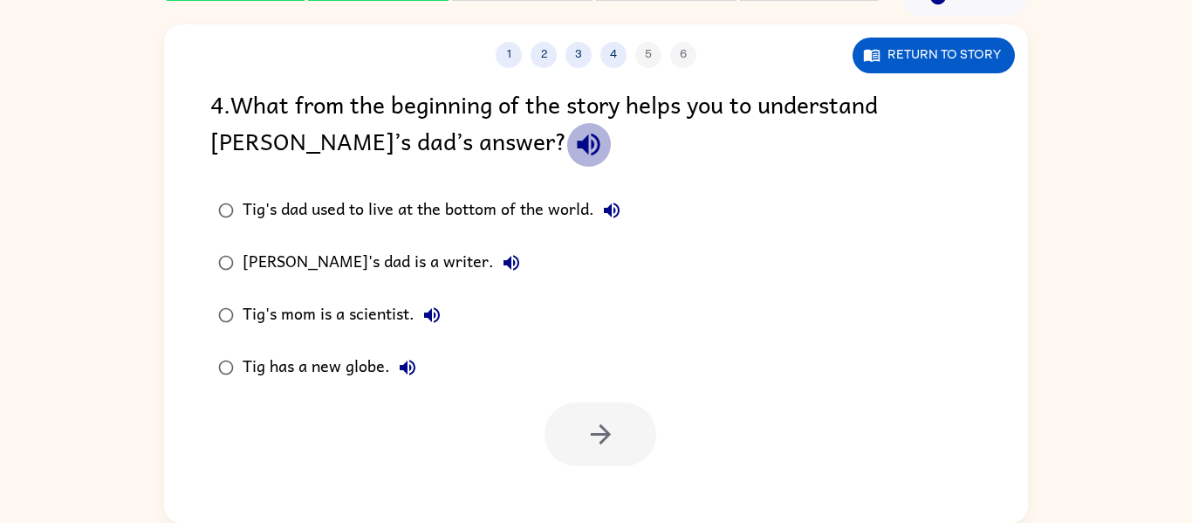
click at [577, 145] on icon "button" at bounding box center [588, 145] width 23 height 23
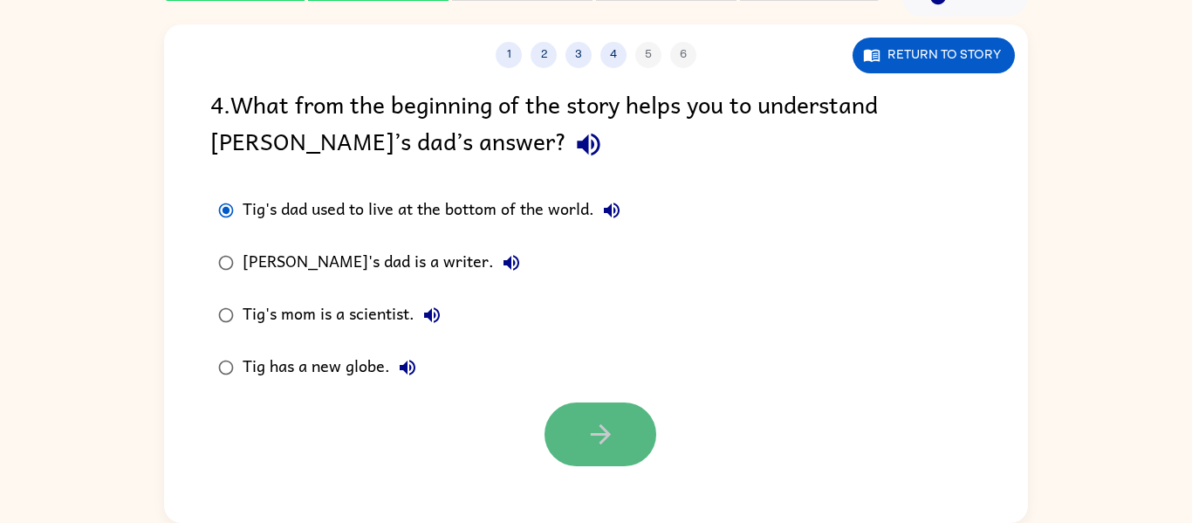
click at [624, 427] on button "button" at bounding box center [600, 434] width 112 height 64
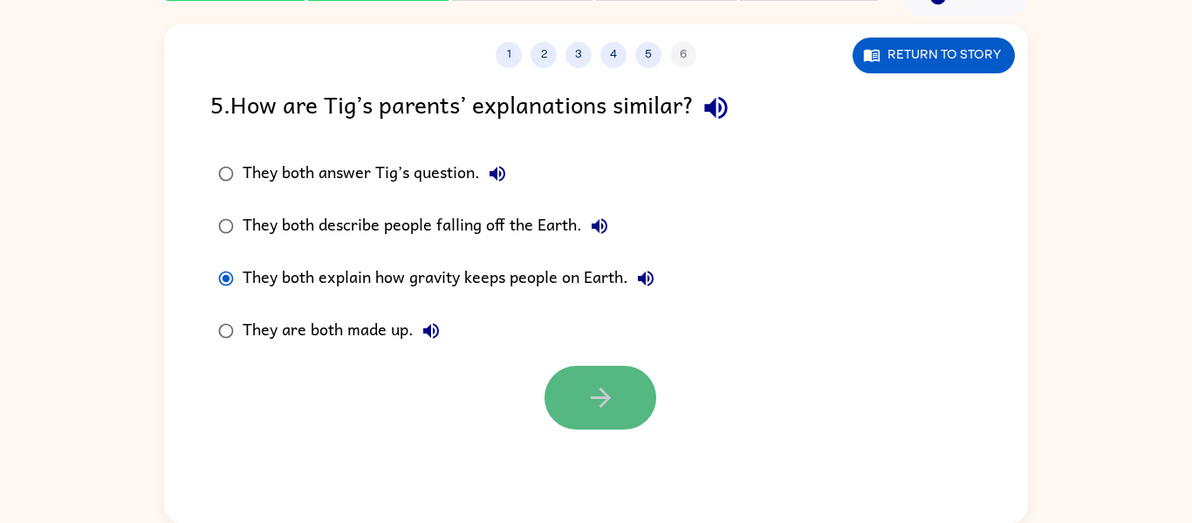
click at [618, 405] on button "button" at bounding box center [600, 398] width 112 height 64
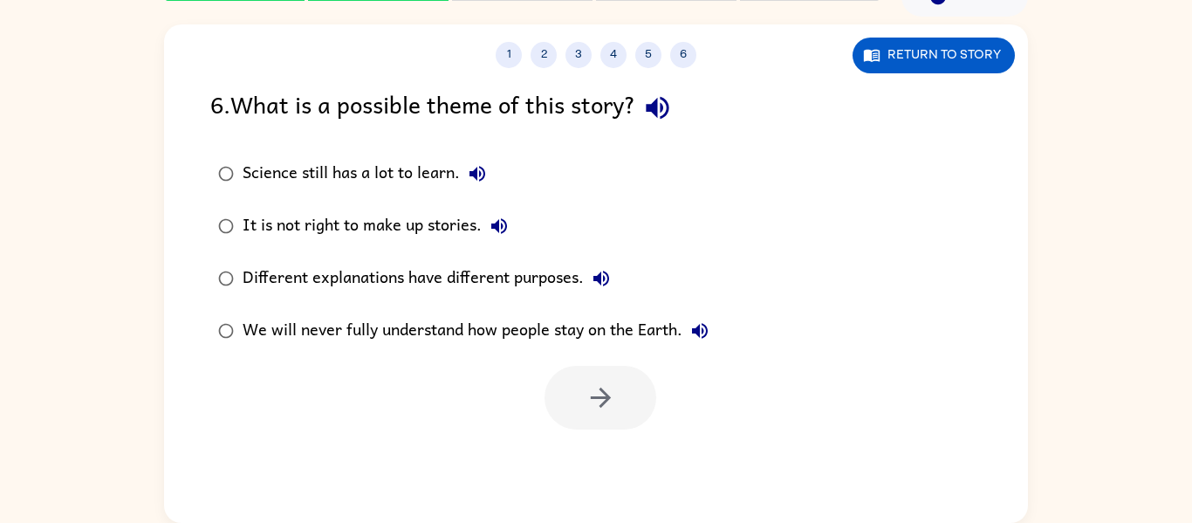
click at [648, 102] on button "button" at bounding box center [657, 108] width 45 height 45
click at [591, 404] on icon "button" at bounding box center [601, 397] width 31 height 31
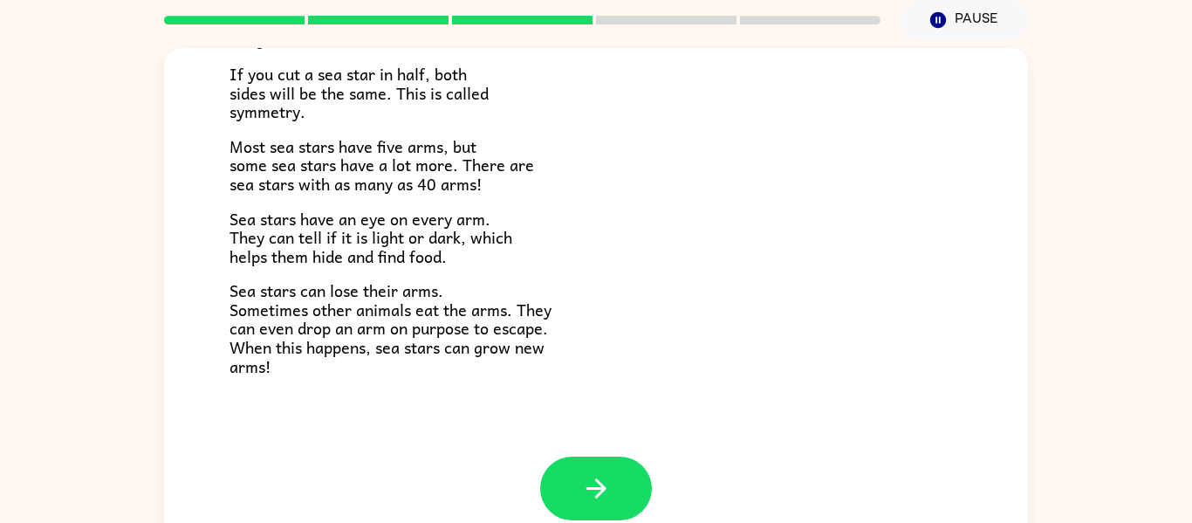
scroll to position [70, 0]
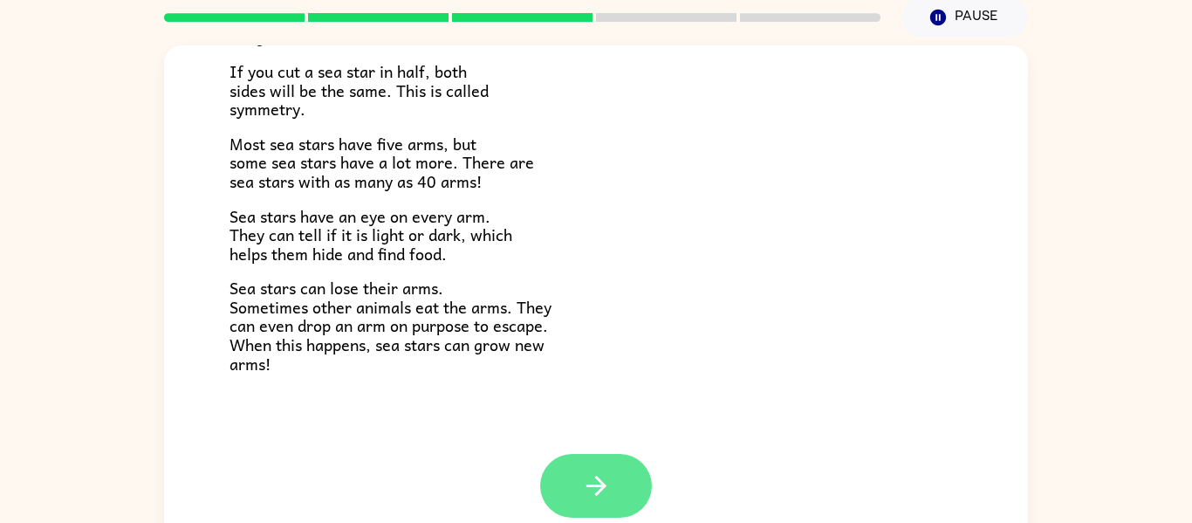
click at [627, 480] on button "button" at bounding box center [596, 486] width 112 height 64
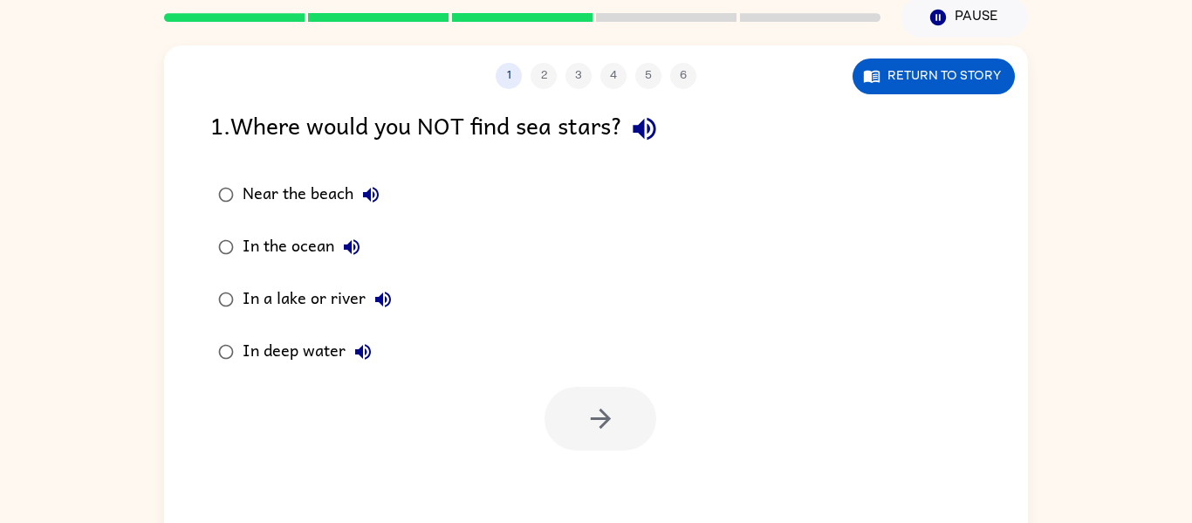
scroll to position [0, 0]
click at [935, 67] on button "Return to story" at bounding box center [934, 76] width 162 height 36
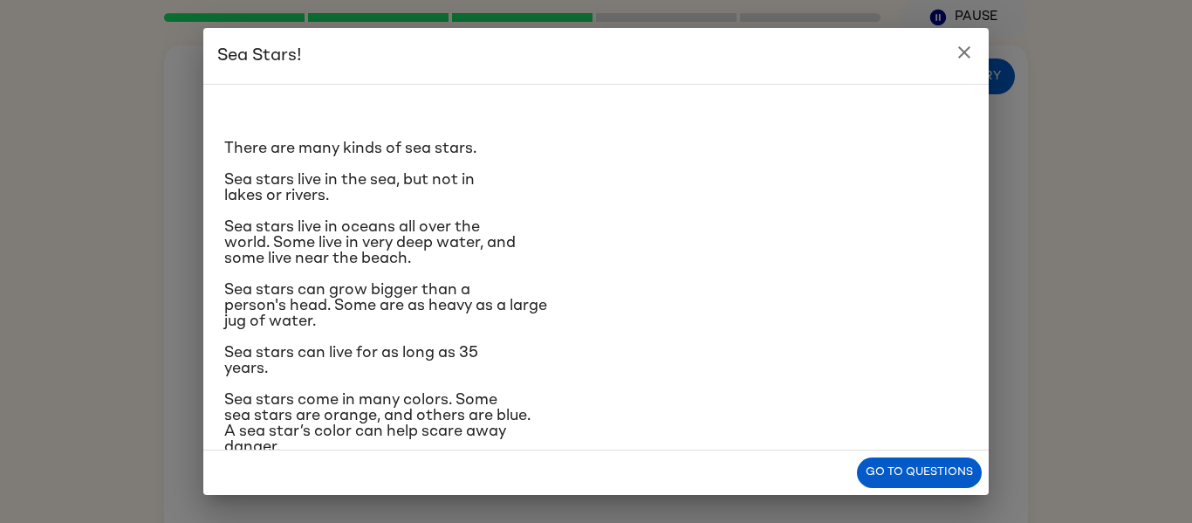
click at [339, 193] on p "Sea stars live in the sea, but not in lakes or rivers." at bounding box center [595, 187] width 743 height 31
click at [954, 57] on icon "close" at bounding box center [964, 52] width 21 height 21
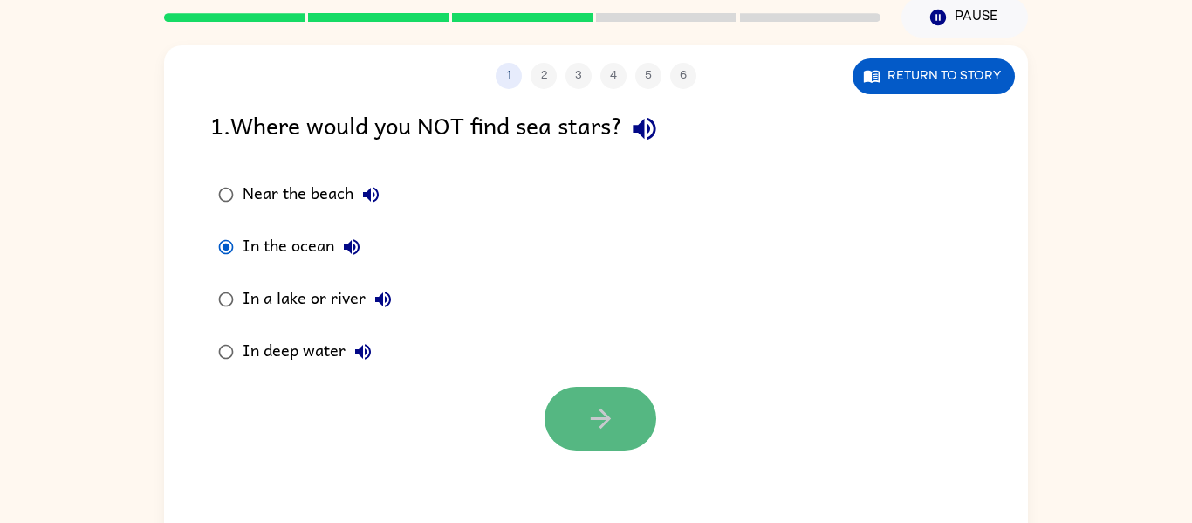
click at [574, 416] on button "button" at bounding box center [600, 419] width 112 height 64
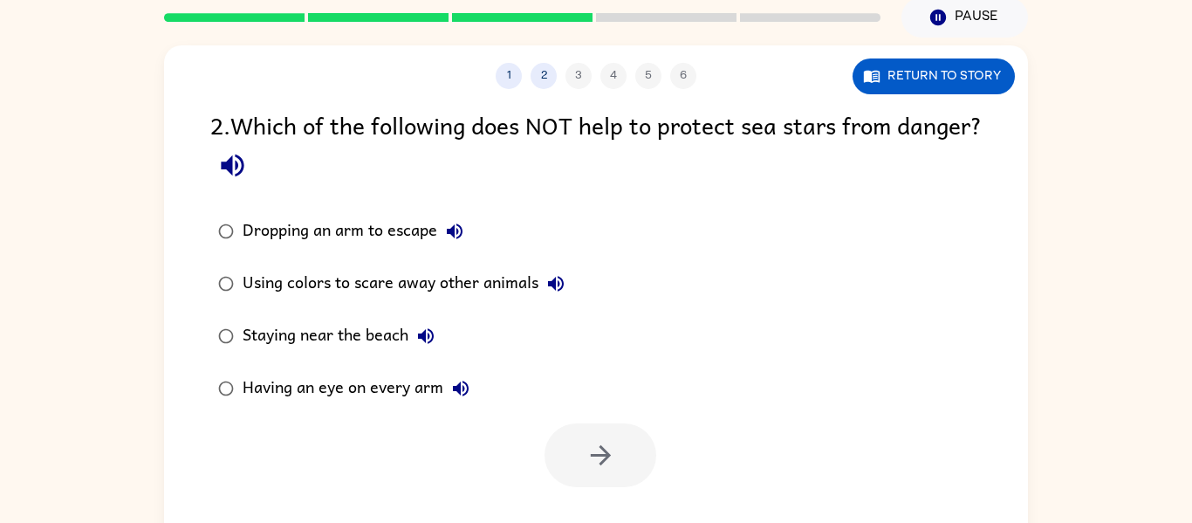
click at [243, 161] on icon "button" at bounding box center [232, 165] width 23 height 23
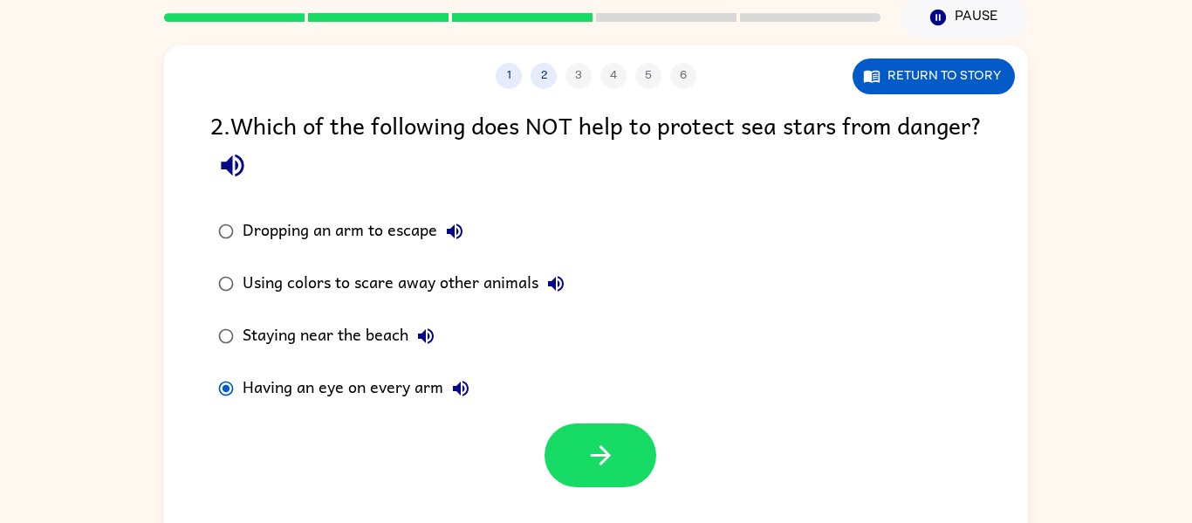
click at [597, 451] on icon "button" at bounding box center [601, 455] width 31 height 31
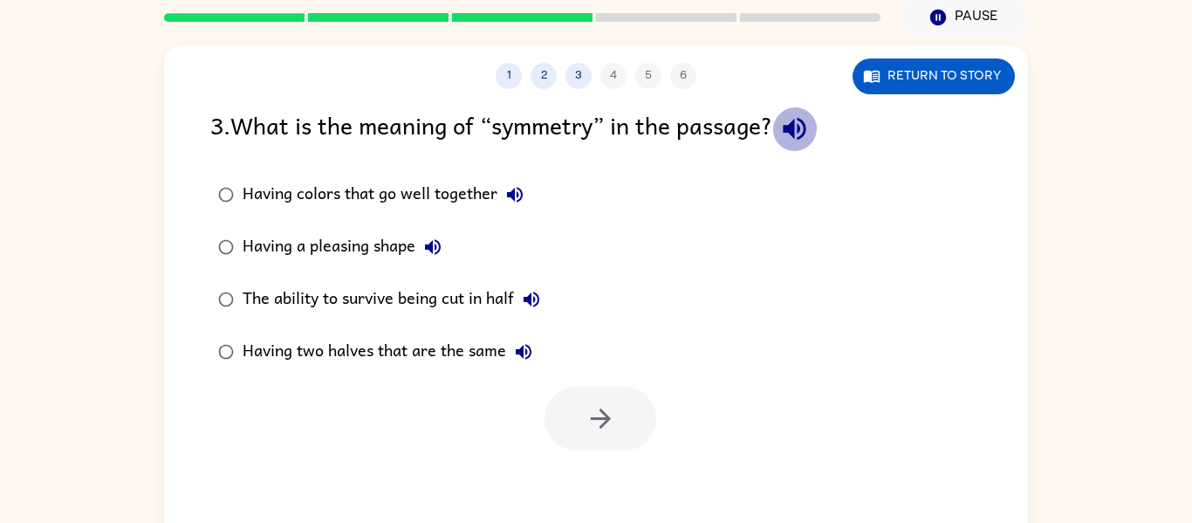
click at [791, 126] on icon "button" at bounding box center [794, 129] width 23 height 23
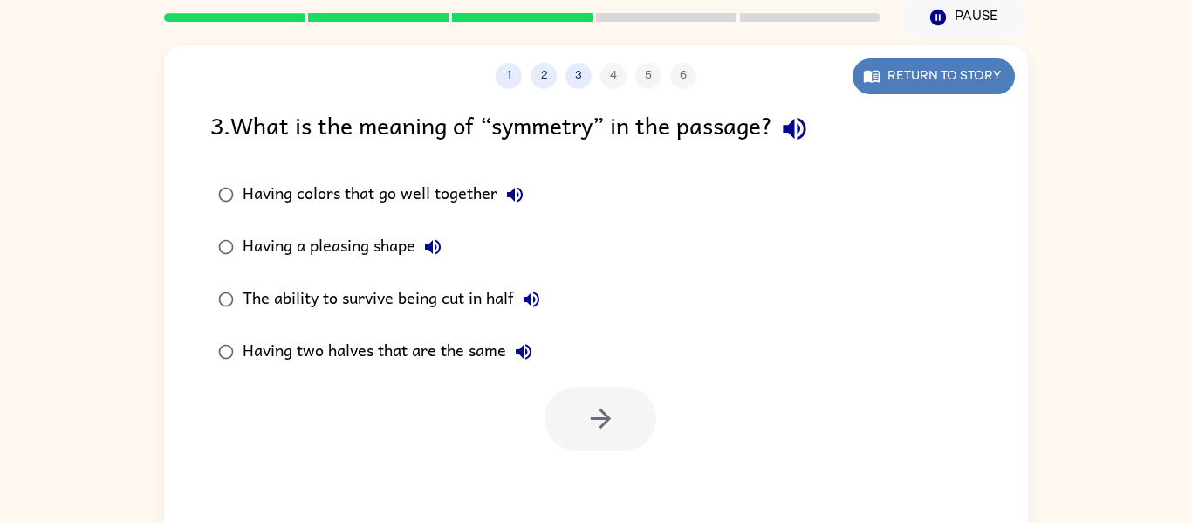
click at [886, 65] on button "Return to story" at bounding box center [934, 76] width 162 height 36
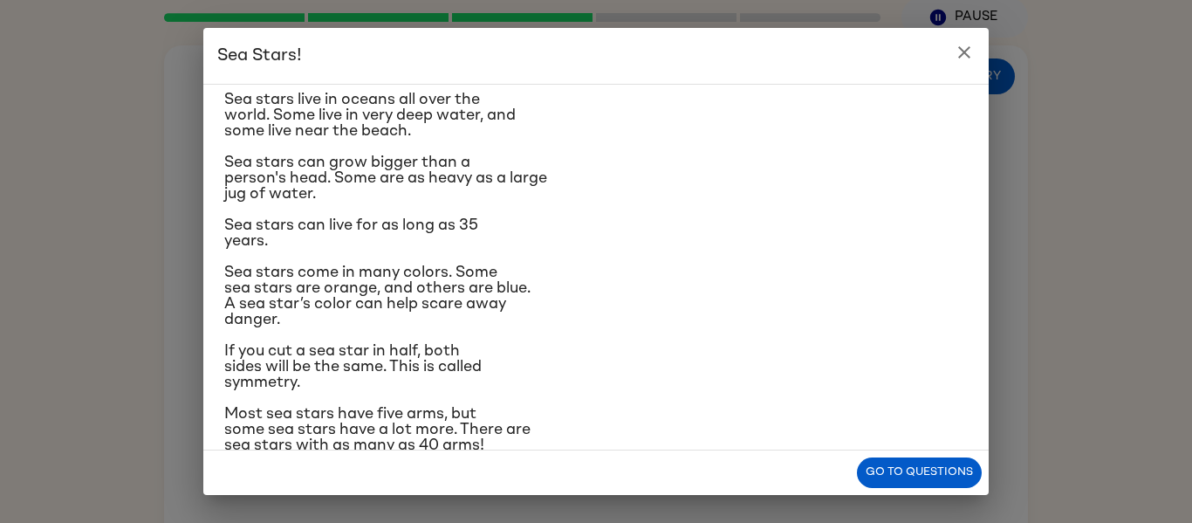
scroll to position [137, 0]
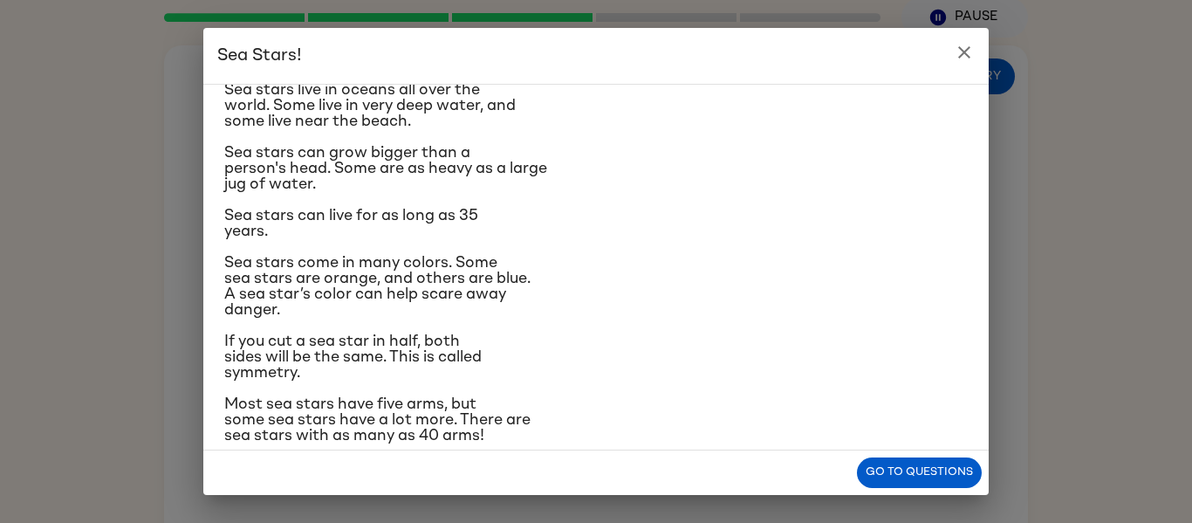
click at [957, 54] on icon "close" at bounding box center [964, 52] width 21 height 21
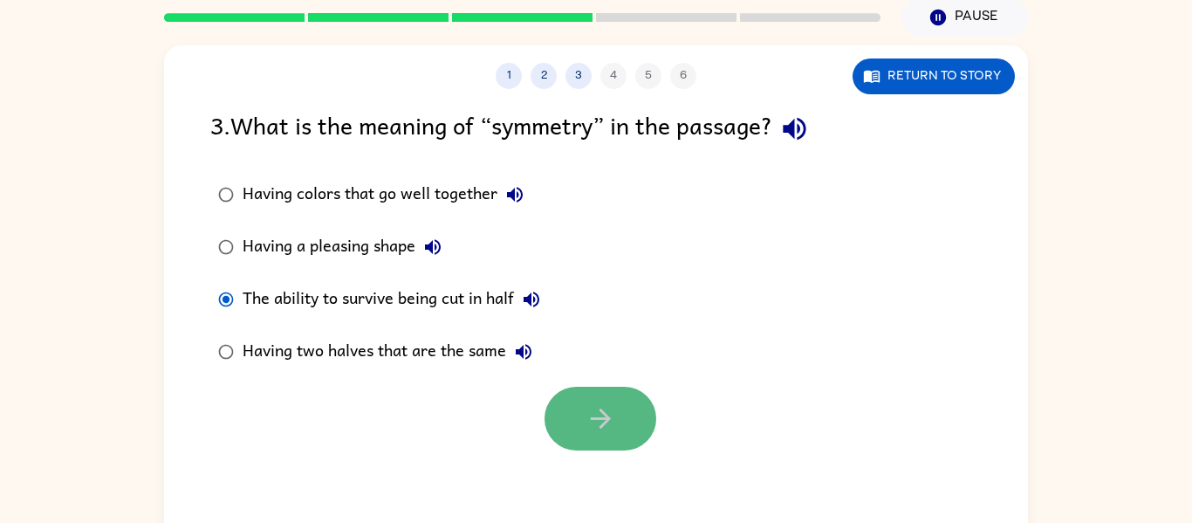
click at [579, 426] on button "button" at bounding box center [600, 419] width 112 height 64
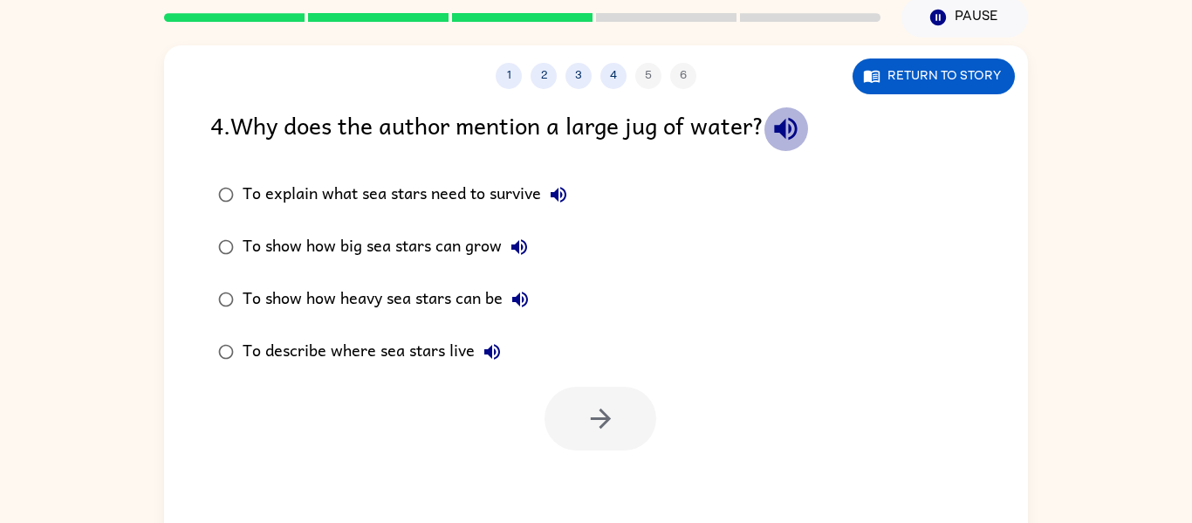
click at [795, 126] on icon "button" at bounding box center [785, 129] width 23 height 23
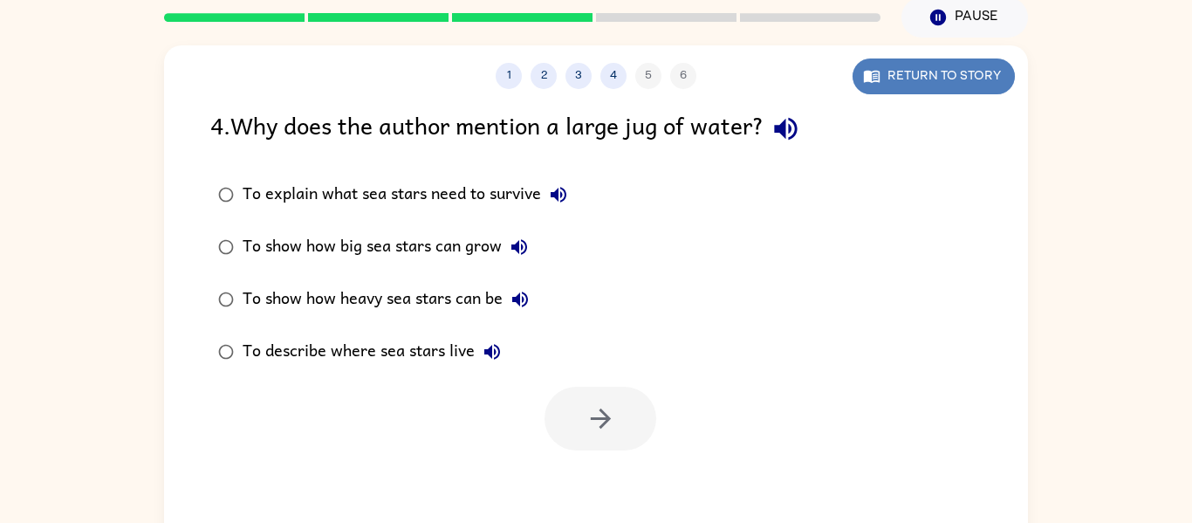
drag, startPoint x: 885, startPoint y: 76, endPoint x: 875, endPoint y: 86, distance: 13.6
click at [875, 86] on button "Return to story" at bounding box center [934, 76] width 162 height 36
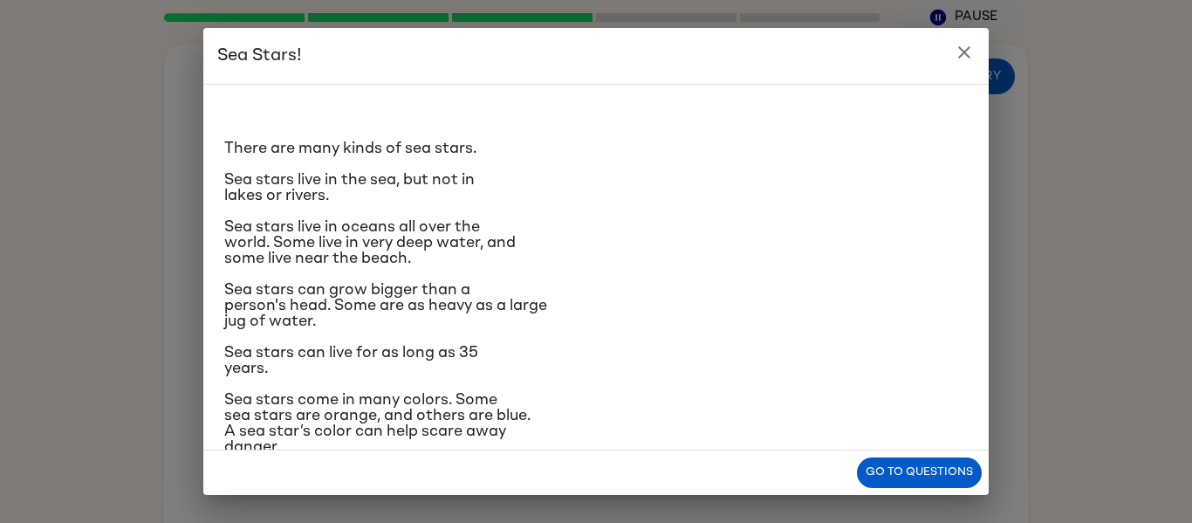
click at [956, 43] on icon "close" at bounding box center [964, 52] width 21 height 21
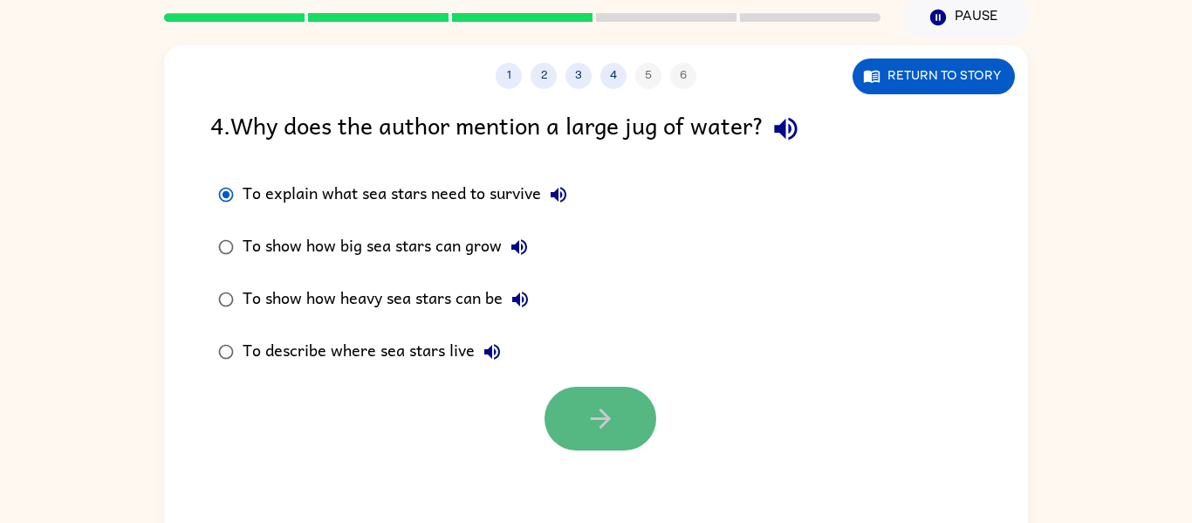
click at [612, 429] on icon "button" at bounding box center [601, 418] width 31 height 31
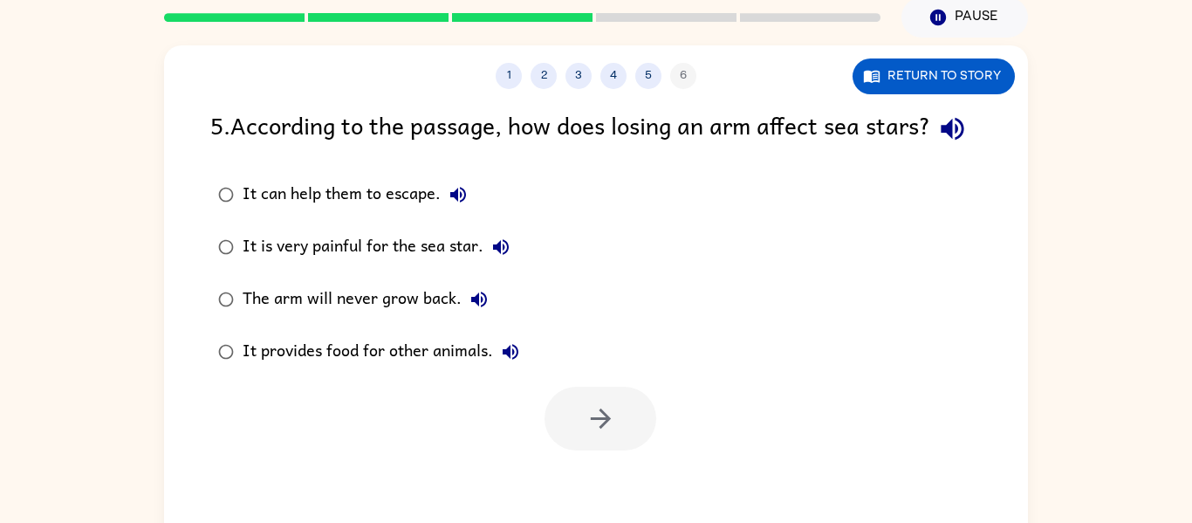
click at [937, 144] on icon "button" at bounding box center [952, 128] width 31 height 31
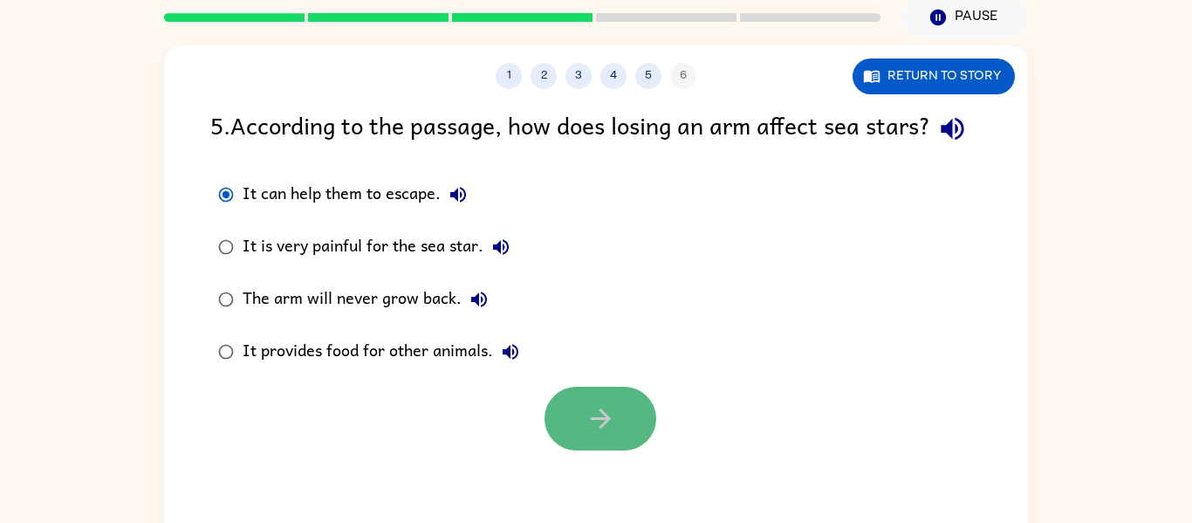
click at [579, 447] on button "button" at bounding box center [600, 419] width 112 height 64
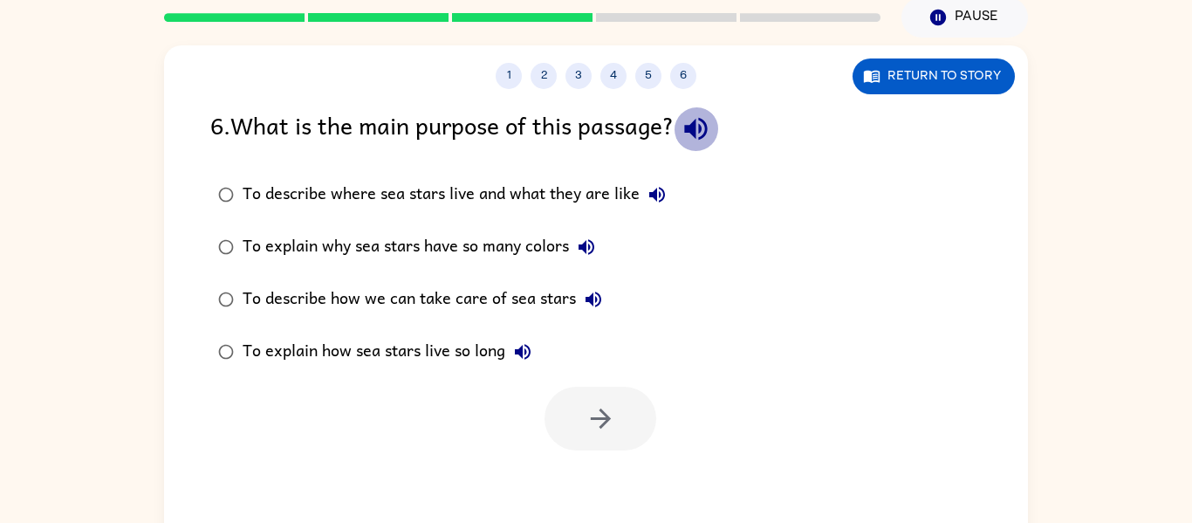
drag, startPoint x: 705, startPoint y: 131, endPoint x: 694, endPoint y: 143, distance: 16.7
click at [705, 133] on icon "button" at bounding box center [695, 129] width 23 height 23
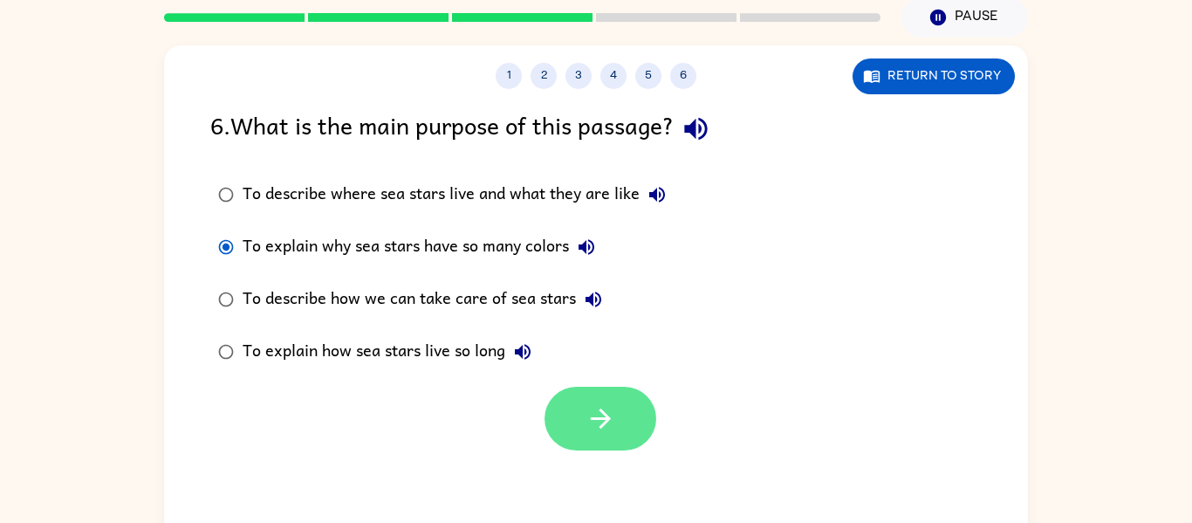
click at [571, 417] on button "button" at bounding box center [600, 419] width 112 height 64
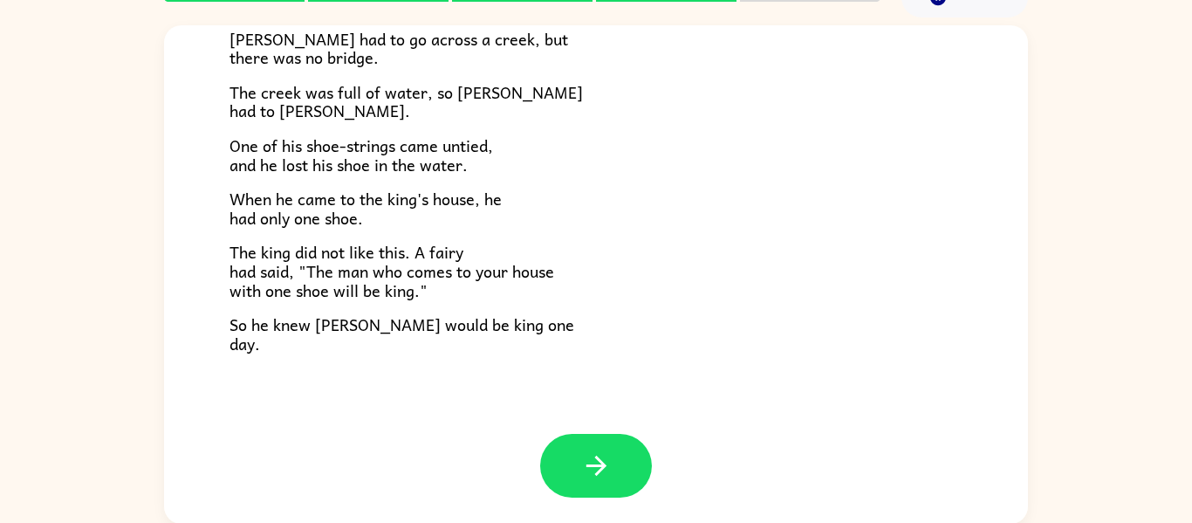
scroll to position [91, 0]
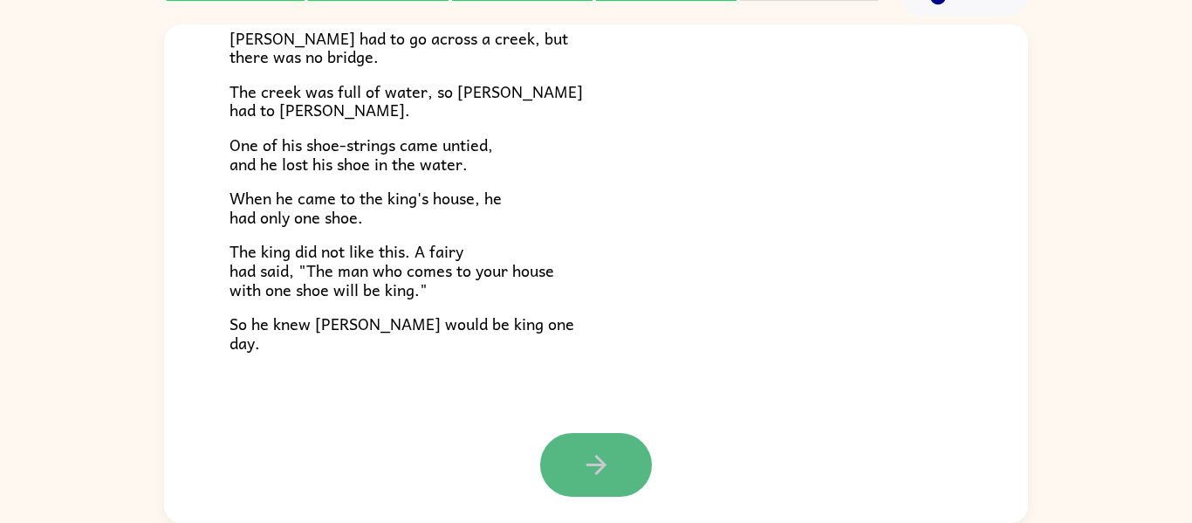
click at [624, 456] on button "button" at bounding box center [596, 465] width 112 height 64
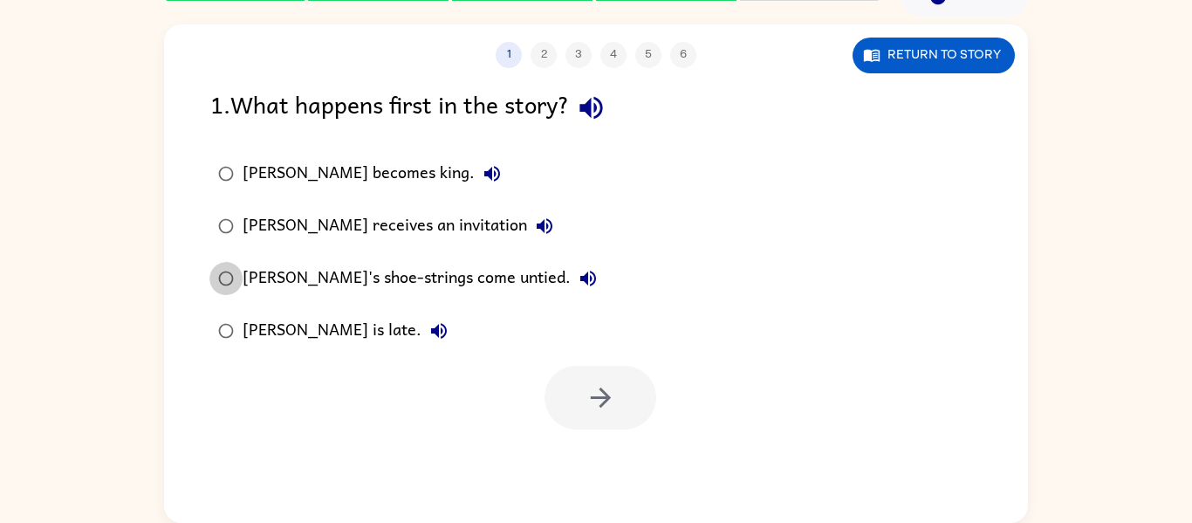
click at [208, 275] on label "[PERSON_NAME]'s shoe-strings come untied." at bounding box center [408, 278] width 414 height 52
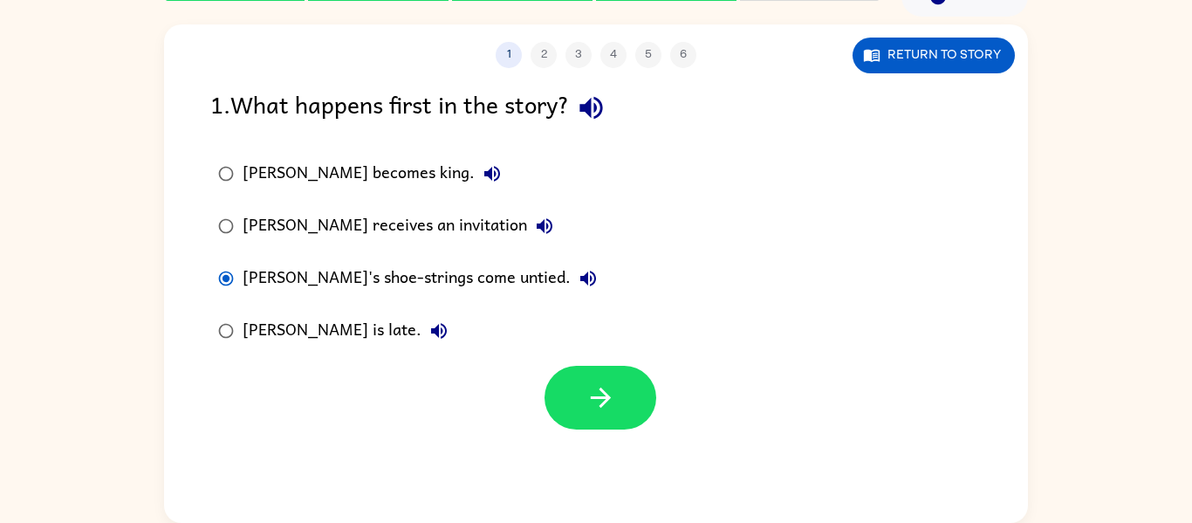
click at [543, 387] on div at bounding box center [596, 393] width 864 height 72
click at [564, 389] on button "button" at bounding box center [600, 398] width 112 height 64
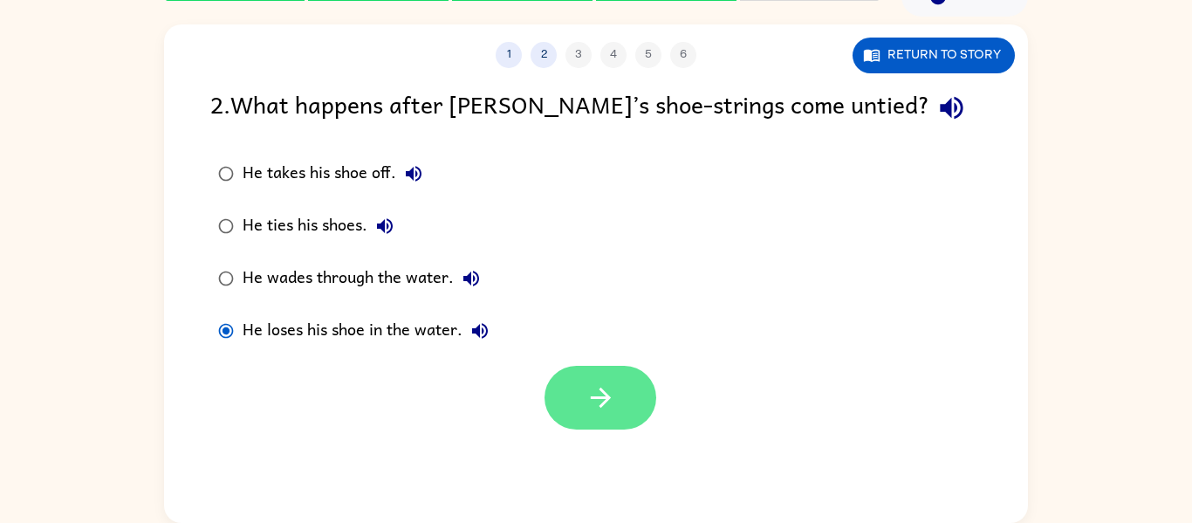
click at [561, 382] on button "button" at bounding box center [600, 398] width 112 height 64
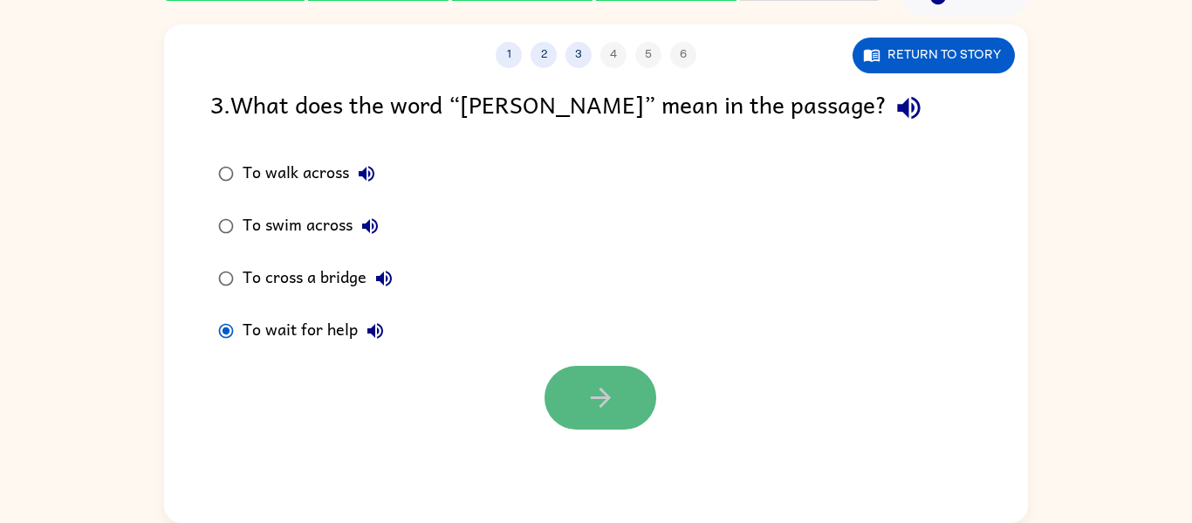
click at [589, 386] on icon "button" at bounding box center [601, 397] width 31 height 31
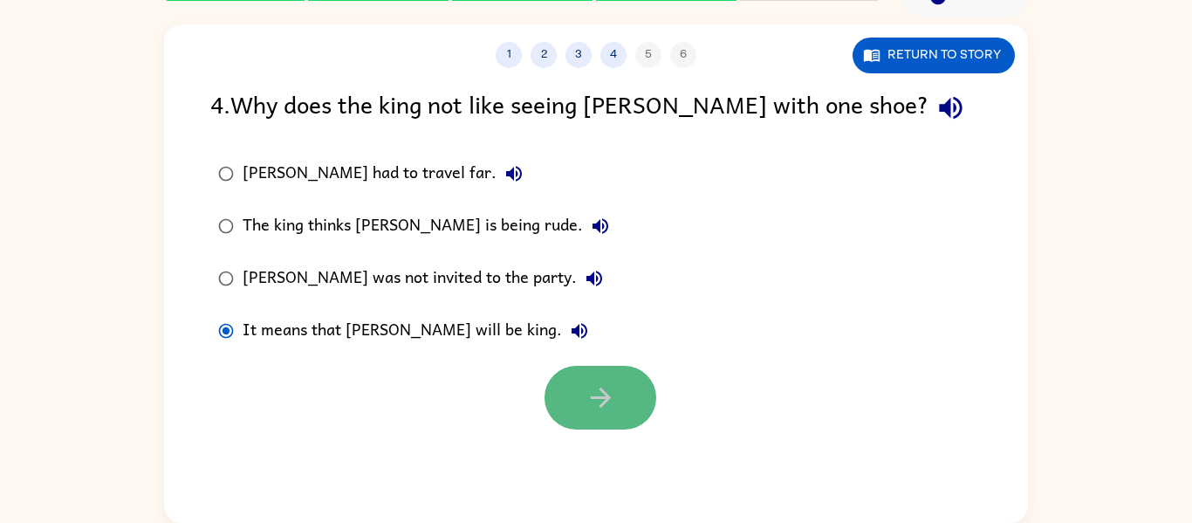
click at [564, 400] on button "button" at bounding box center [600, 398] width 112 height 64
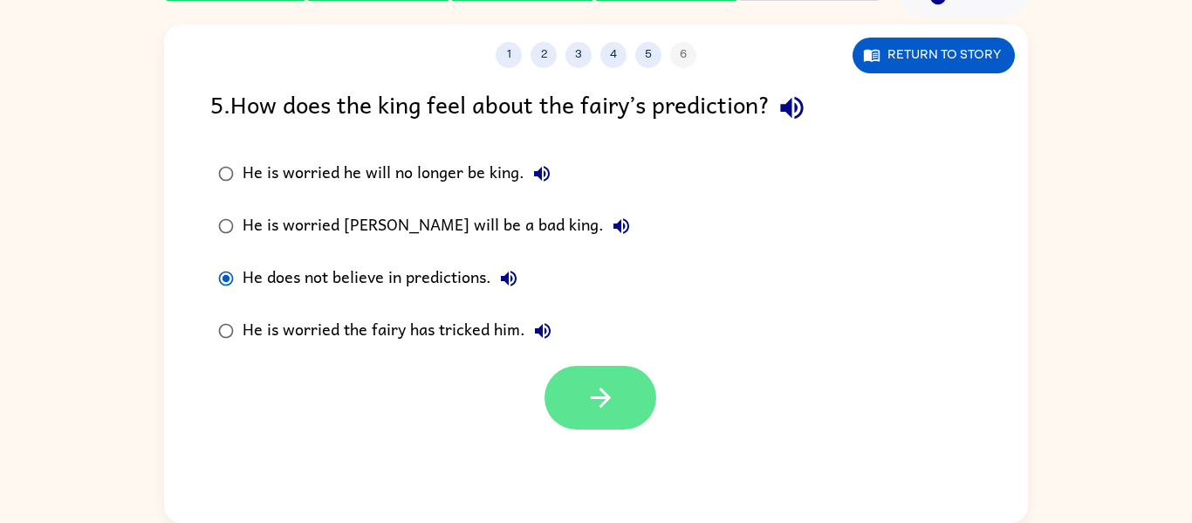
click at [603, 410] on icon "button" at bounding box center [601, 397] width 31 height 31
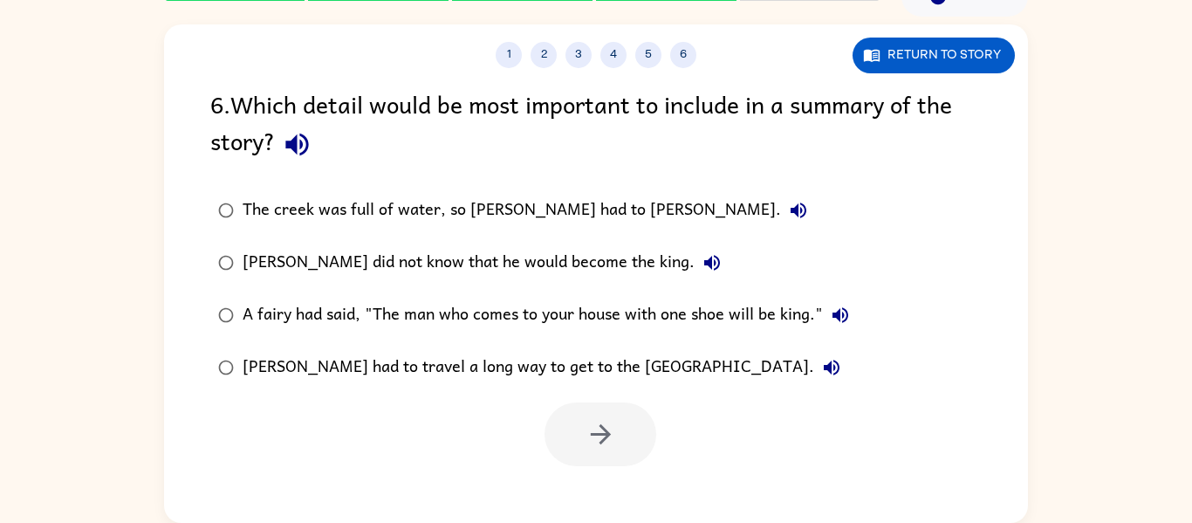
click at [293, 145] on icon "button" at bounding box center [296, 145] width 23 height 23
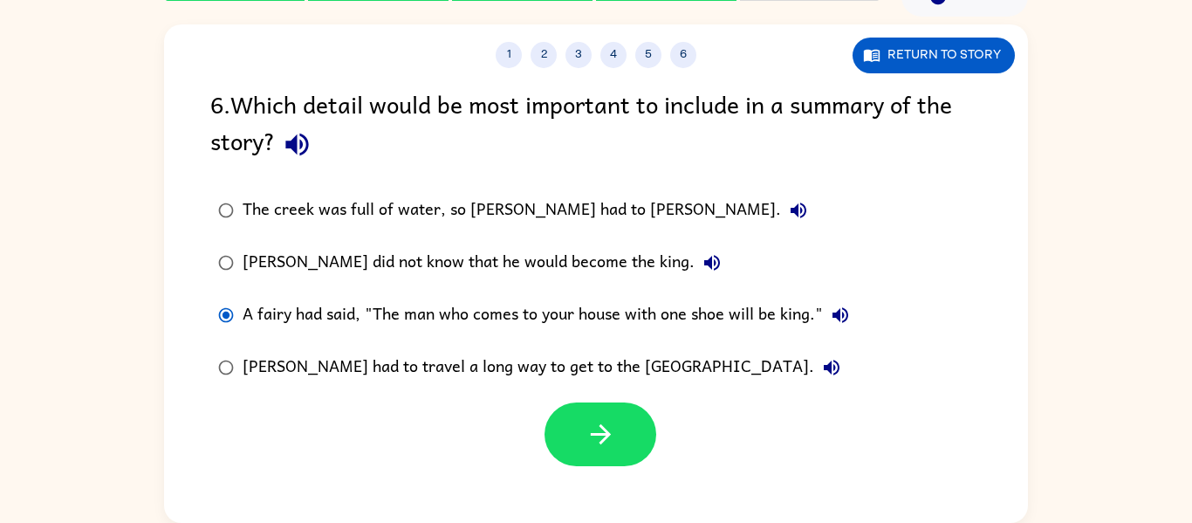
click at [636, 427] on button "button" at bounding box center [600, 434] width 112 height 64
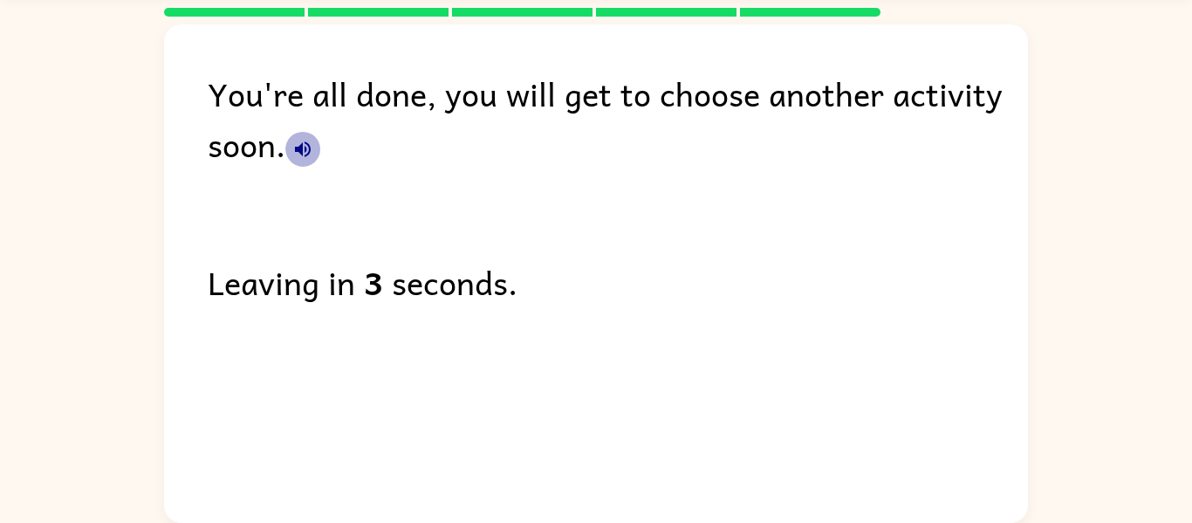
click at [303, 145] on icon "button" at bounding box center [302, 149] width 21 height 21
